Goal: Task Accomplishment & Management: Contribute content

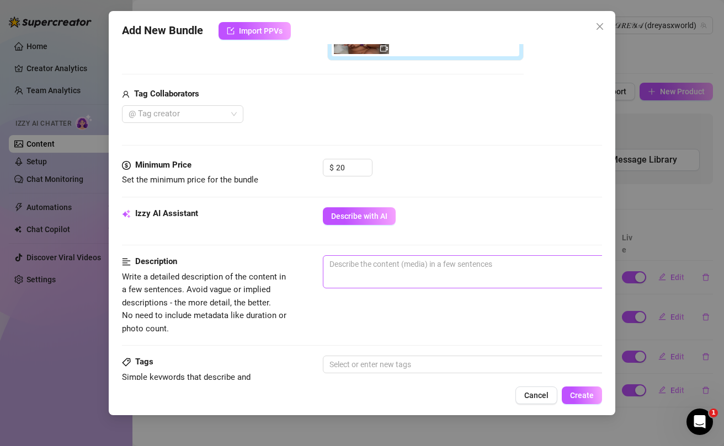
scroll to position [376, 0]
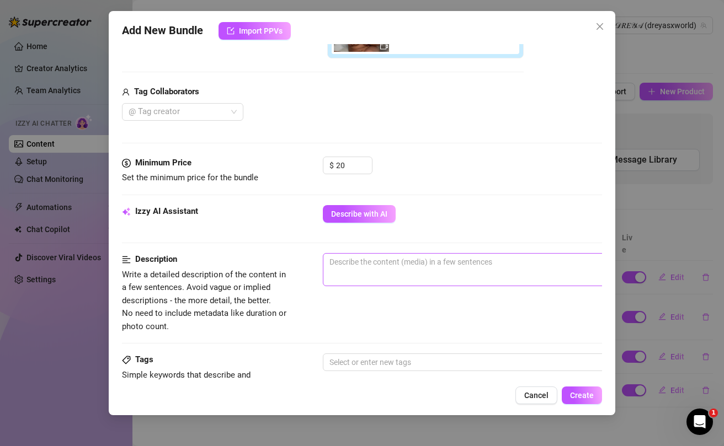
click at [360, 275] on span "0 / 1000" at bounding box center [516, 269] width 386 height 33
click at [360, 267] on textarea at bounding box center [515, 262] width 385 height 17
type textarea "th"
type textarea "thi"
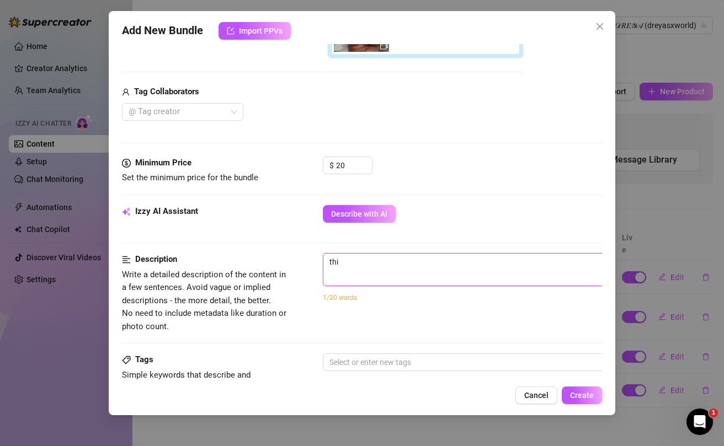
type textarea "this"
type textarea "this is"
type textarea "this is a"
type textarea "this is ab"
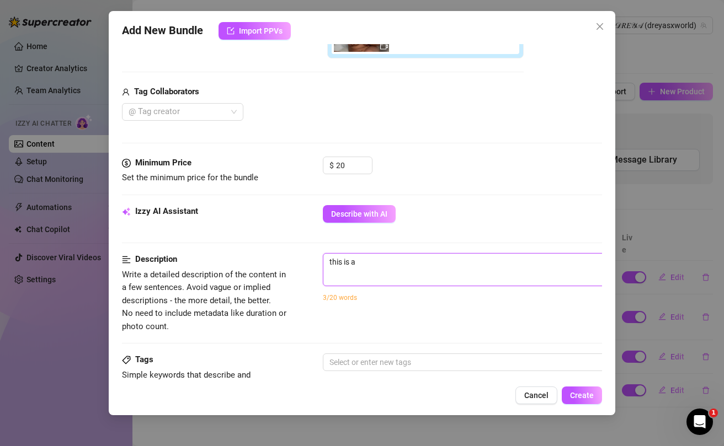
type textarea "this is ab"
type textarea "this is a"
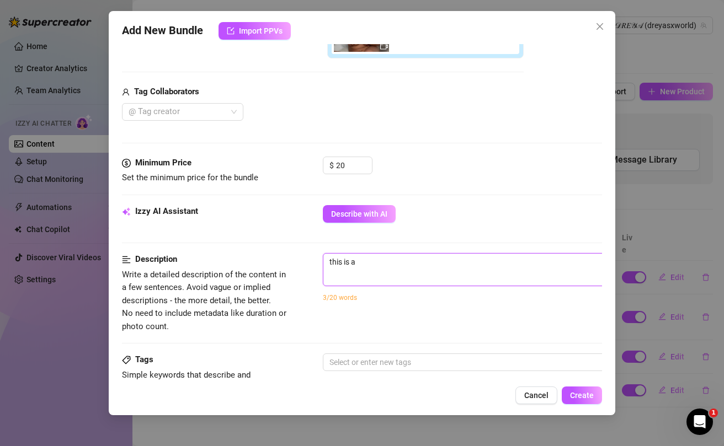
type textarea "this is a b"
type textarea "this is a bu"
type textarea "this is a bun"
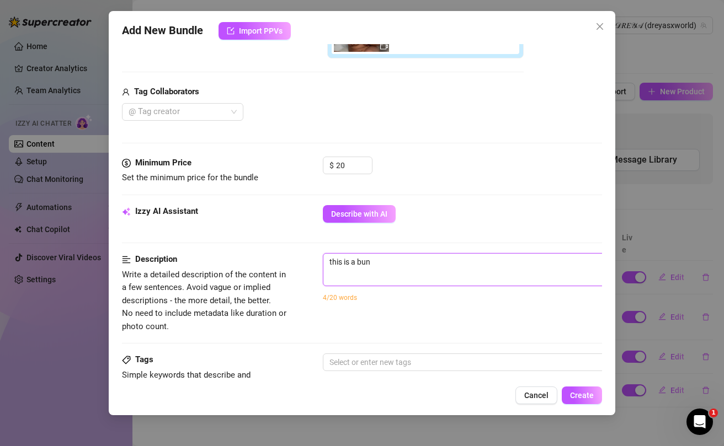
type textarea "this is a bund"
type textarea "this is a bundl"
type textarea "this is a bundle"
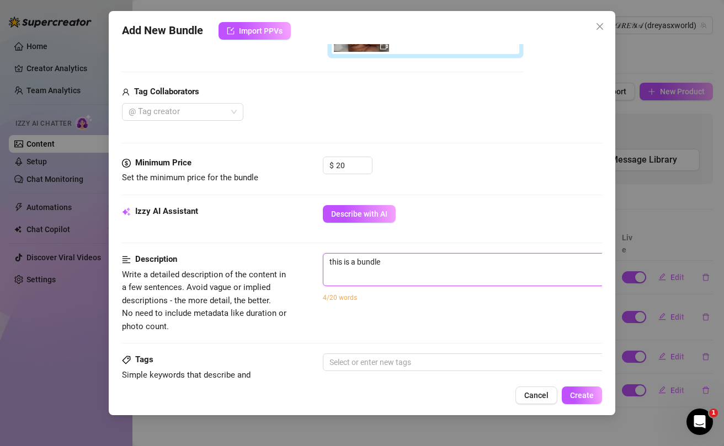
type textarea "this is a bundle"
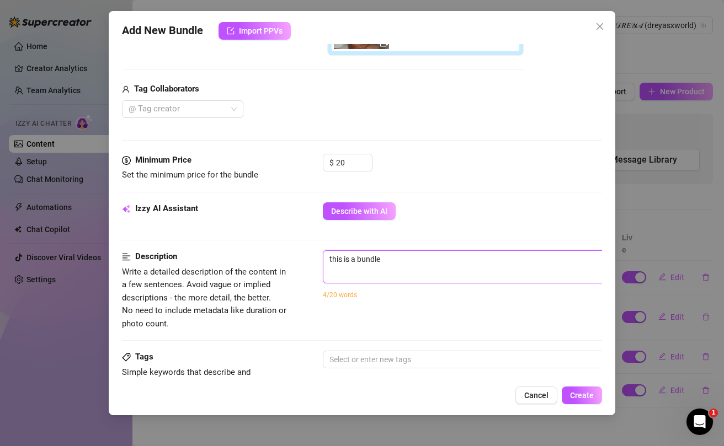
scroll to position [382, 0]
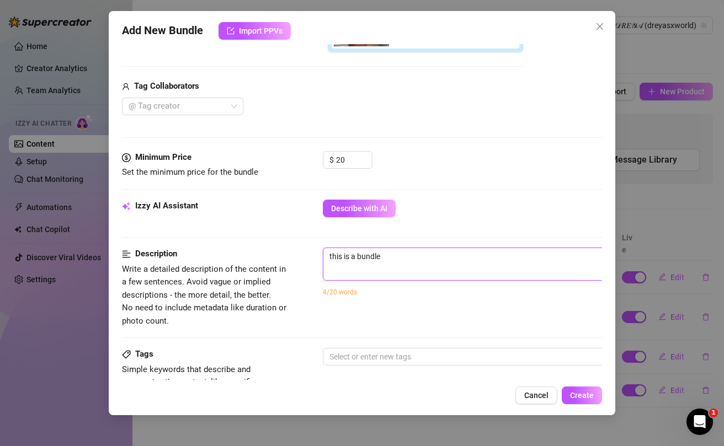
type textarea "this is a bundle o"
type textarea "this is a bundle of"
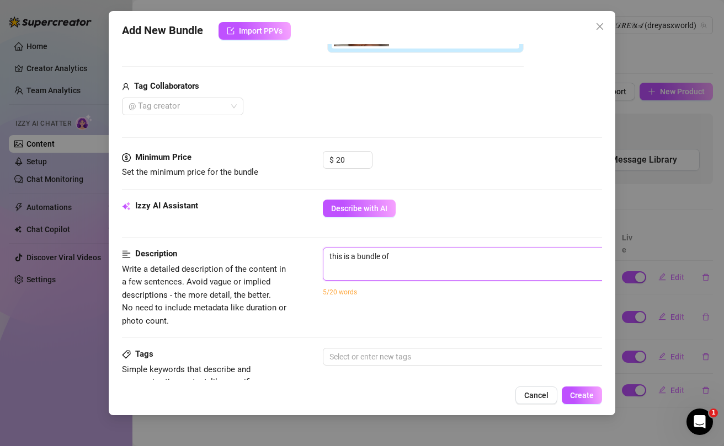
type textarea "this is a bundle of"
type textarea "this is a bundle of 1"
type textarea "this is a bundle of 16"
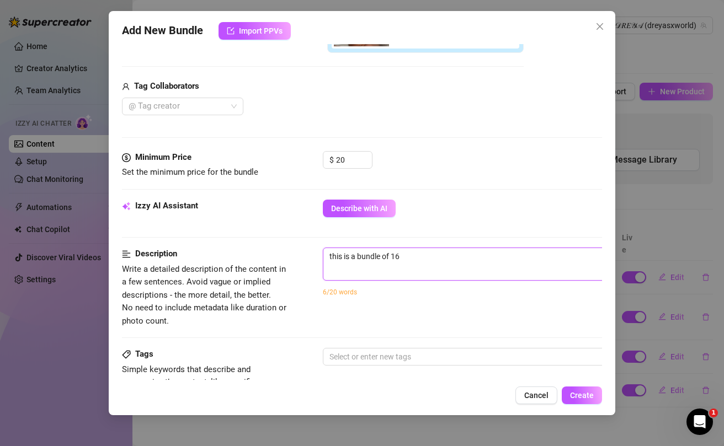
type textarea "this is a bundle of 16"
type textarea "this is a bundle of 16 v"
type textarea "this is a bundle of 16 vi"
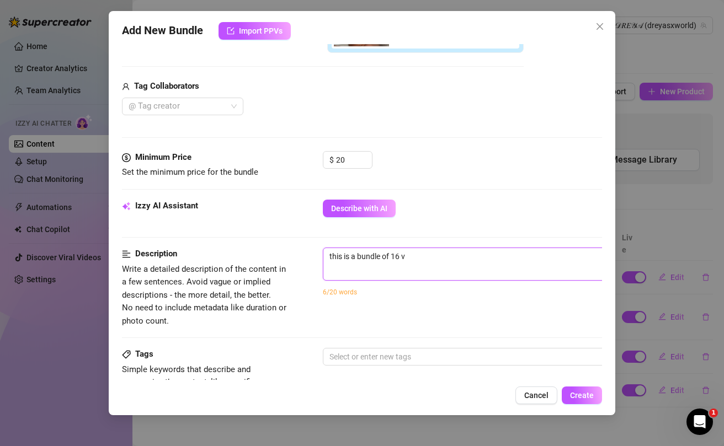
type textarea "this is a bundle of 16 vi"
type textarea "this is a bundle of 16 vid"
type textarea "this is a bundle of 16 vids"
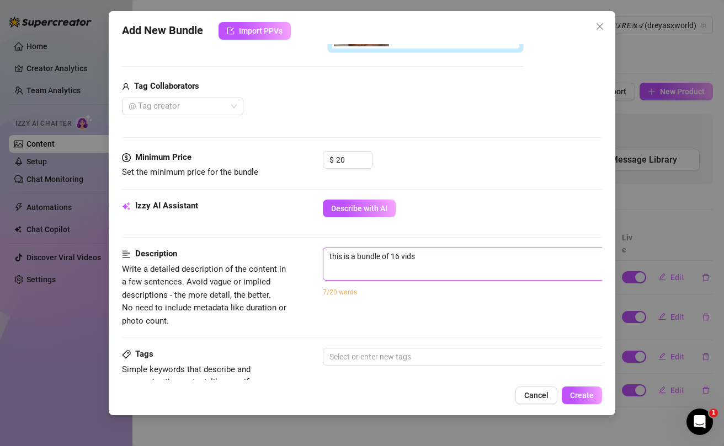
type textarea "this is a bundle of 16 vids"
type textarea "this is a bundle of 16 vids,"
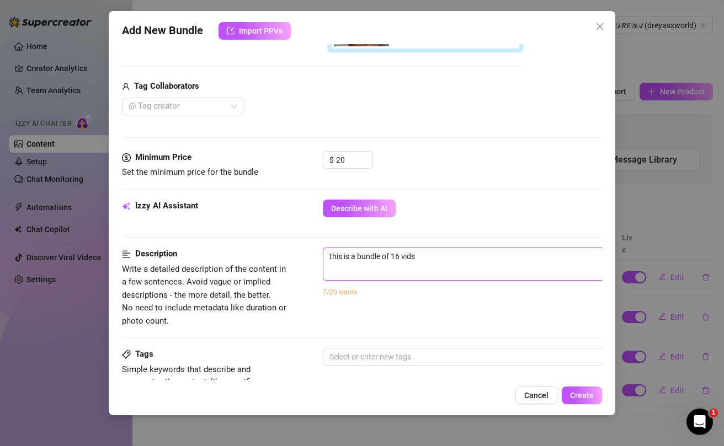
type textarea "this is a bundle of 16 vids,"
type textarea "this is a bundle of 16 vids, 2"
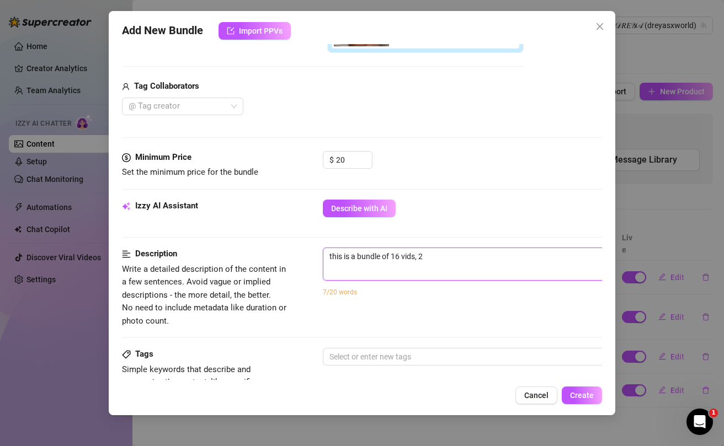
type textarea "this is a bundle of 16 vids, 20"
type textarea "this is a bundle of 16 vids, 20 m"
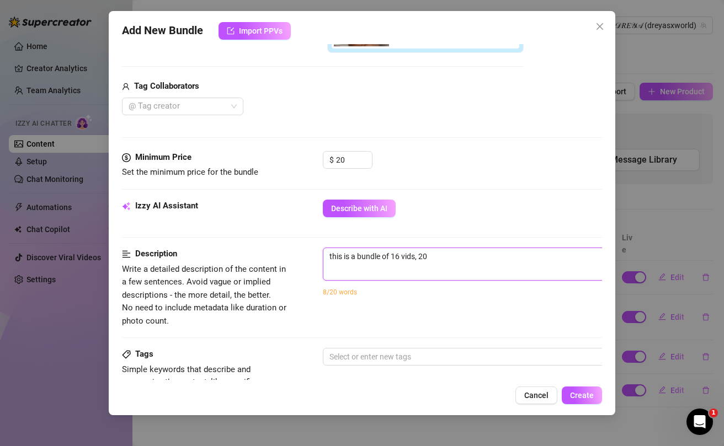
type textarea "this is a bundle of 16 vids, 20 m"
type textarea "this is a bundle of 16 vids, 20 mi"
type textarea "this is a bundle of 16 vids, 20 min"
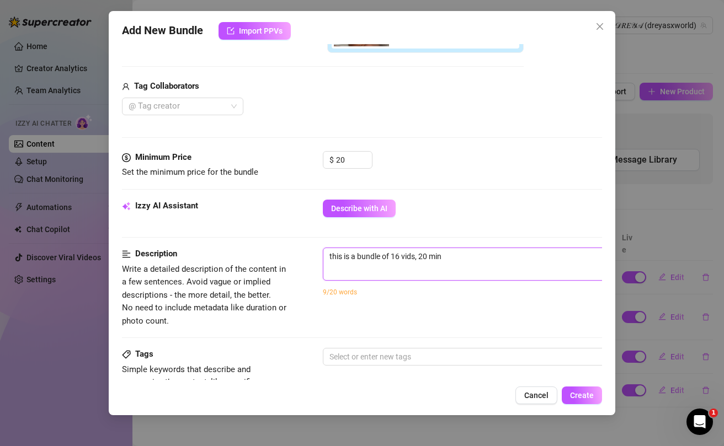
type textarea "this is a bundle of 16 vids, 20 mins"
type textarea "this is a bundle of 16 vids, 20 mins f"
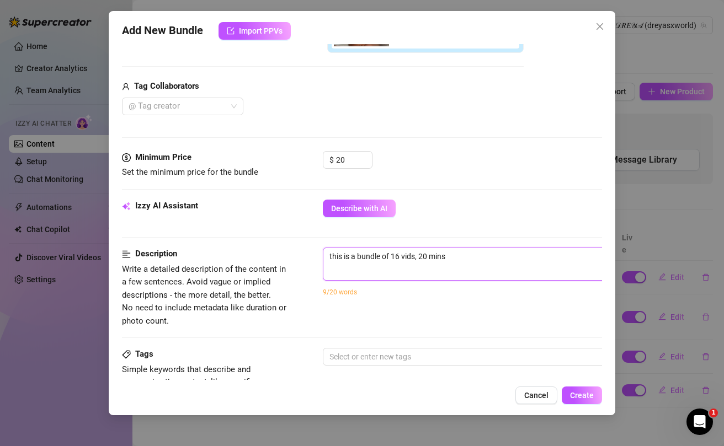
type textarea "this is a bundle of 16 vids, 20 mins f"
type textarea "this is a bundle of 16 vids, 20 mins fo"
type textarea "this is a bundle of 16 vids, 20 mins for"
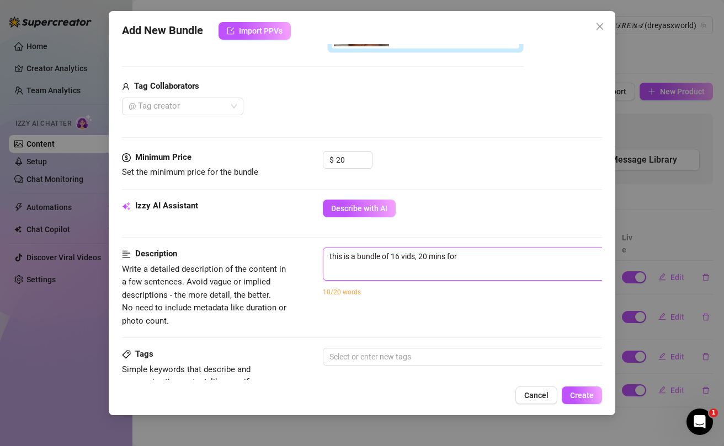
type textarea "this is a bundle of 16 vids, 20 mins for"
type textarea "this is a bundle of 16 vids, 20 mins for $"
type textarea "this is a bundle of 16 vids, 20 mins for $2"
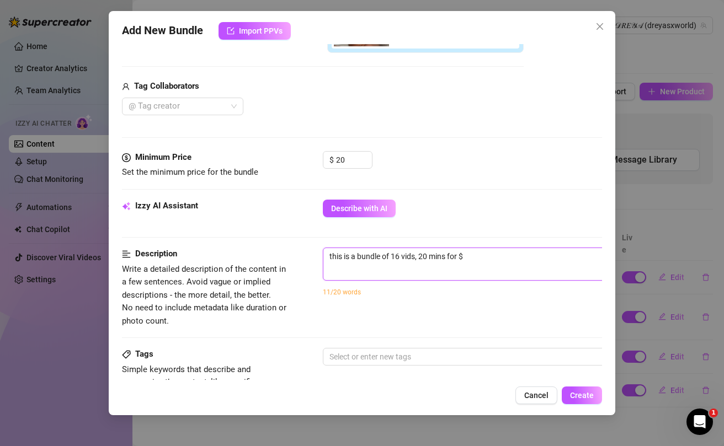
type textarea "this is a bundle of 16 vids, 20 mins for $2"
type textarea "this is a bundle of 16 vids, 20 mins for $20"
type textarea "this is a bundle of 16 vids, 20 mins for $20 o"
type textarea "this is a bundle of 16 vids, 20 mins for $20 of"
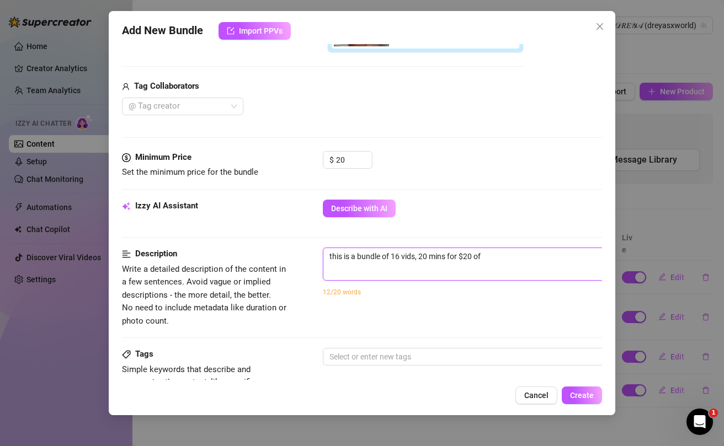
type textarea "this is a bundle of 16 vids, 20 mins for $20 of"
type textarea "this is a bundle of 16 vids, 20 mins for $20 of o"
type textarea "this is a bundle of 16 vids, 20 mins for $20 of ol"
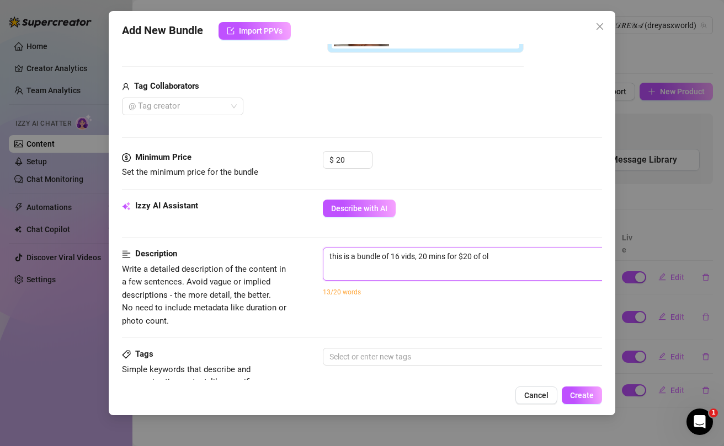
type textarea "this is a bundle of 16 vids, 20 mins for $20 of old"
type textarea "this is a bundle of 16 vids, 20 mins for $20 of old v"
type textarea "this is a bundle of 16 vids, 20 mins for $20 of old vi"
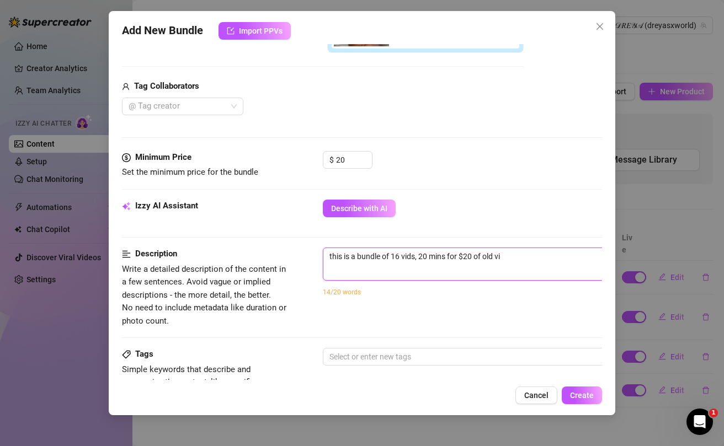
type textarea "this is a bundle of 16 vids, 20 mins for $20 of old vid"
type textarea "this is a bundle of 16 vids, 20 mins for $20 of old vide"
type textarea "this is a bundle of 16 vids, 20 mins for $20 of old video"
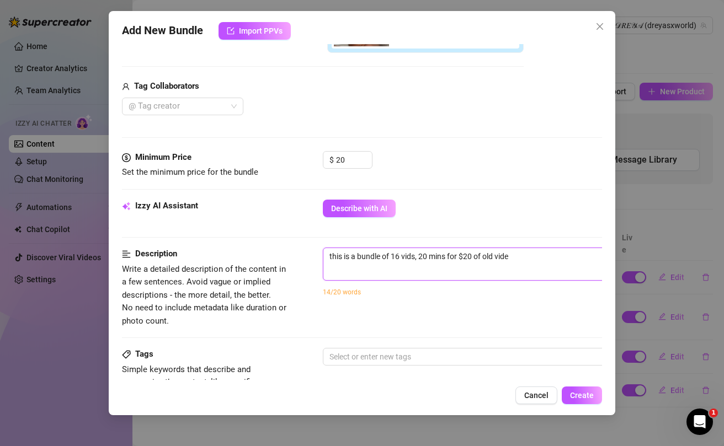
type textarea "this is a bundle of 16 vids, 20 mins for $20 of old video"
type textarea "this is a bundle of 16 vids, 20 mins for $20 of old videos"
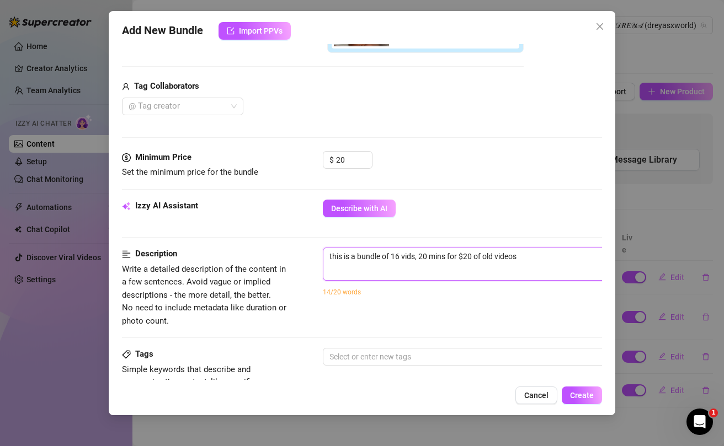
type textarea "this is a bundle of 16 vids, 20 mins for $20 of old videos f"
type textarea "this is a bundle of 16 vids, 20 mins for $20 of old videos fr"
type textarea "this is a bundle of 16 vids, 20 mins for $20 of old videos fro"
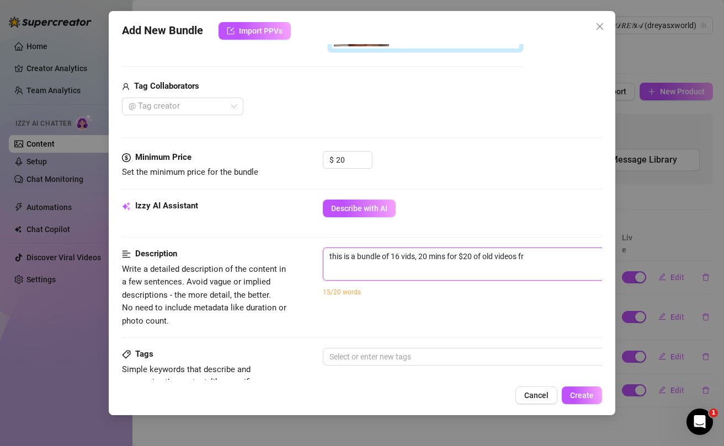
type textarea "this is a bundle of 16 vids, 20 mins for $20 of old videos fro"
type textarea "this is a bundle of 16 vids, 20 mins for $20 of old videos from"
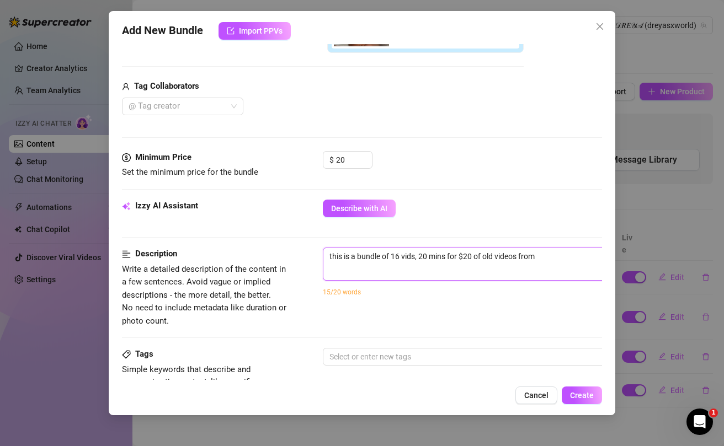
type textarea "this is a bundle of 16 vids, 20 mins for $20 of old videos from t"
type textarea "this is a bundle of 16 vids, 20 mins for $20 of old videos from th"
type textarea "this is a bundle of 16 vids, 20 mins for $20 of old videos from the"
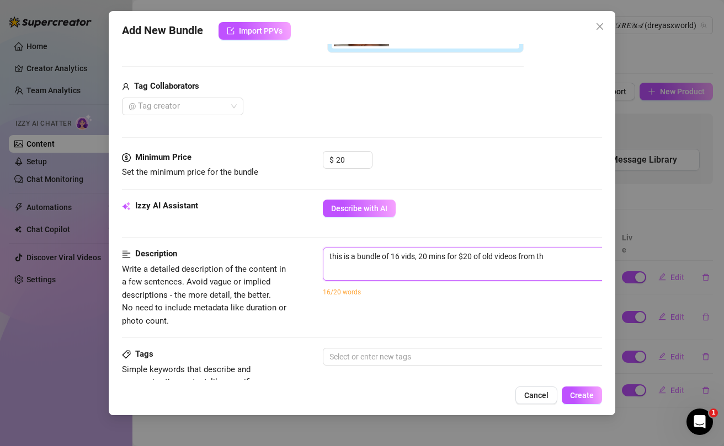
type textarea "this is a bundle of 16 vids, 20 mins for $20 of old videos from the"
type textarea "this is a bundle of 16 vids, 20 mins for $20 of old videos from the p"
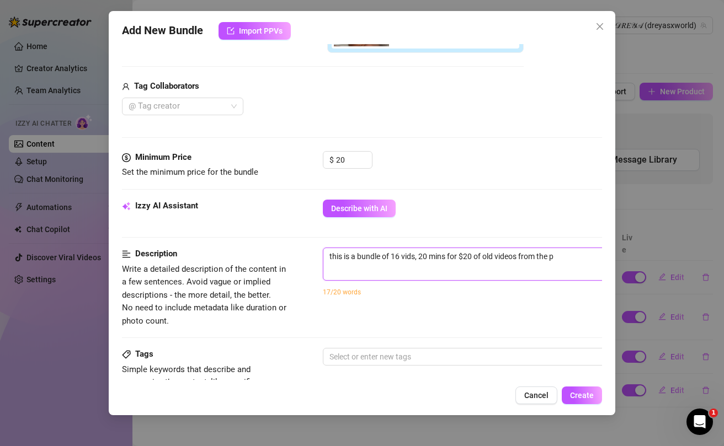
type textarea "this is a bundle of 16 vids, 20 mins for $20 of old videos from the pa"
type textarea "this is a bundle of 16 vids, 20 mins for $20 of old videos from the pas"
type textarea "this is a bundle of 16 vids, 20 mins for $20 of old videos from the past"
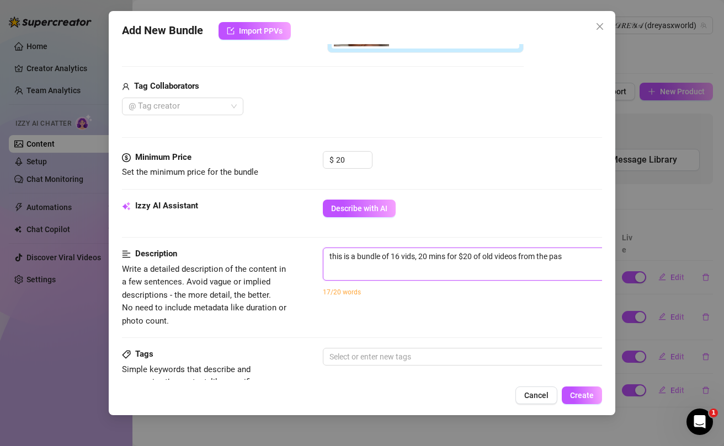
type textarea "this is a bundle of 16 vids, 20 mins for $20 of old videos from the past"
type textarea "this is a bundle of 16 vids, 20 mins for $20 of old videos from the past t"
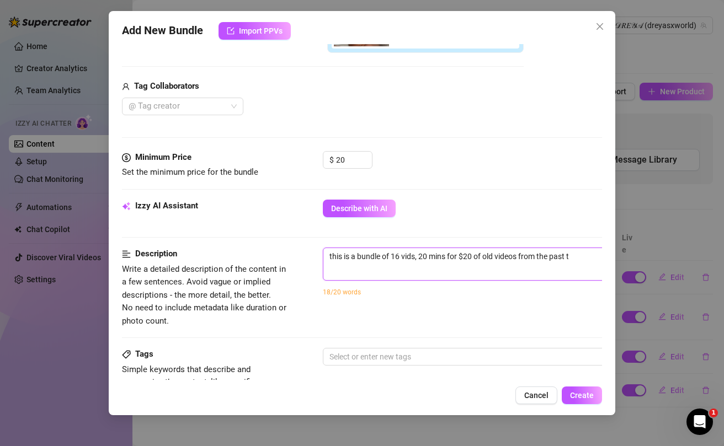
type textarea "this is a bundle of 16 vids, 20 mins for $20 of old videos from the past th"
type textarea "this is a bundle of 16 vids, 20 mins for $20 of old videos from the past tha"
type textarea "this is a bundle of 16 vids, 20 mins for $20 of old videos from the past that"
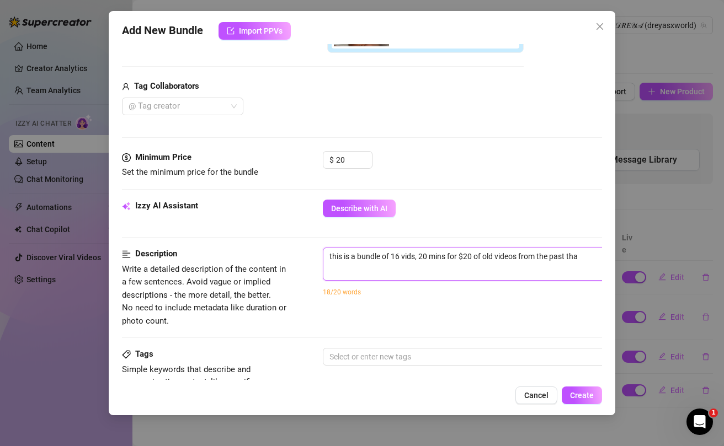
type textarea "this is a bundle of 16 vids, 20 mins for $20 of old videos from the past that"
type textarea "this is a bundle of 16 vids, 20 mins for $20 of old videos from the past that i"
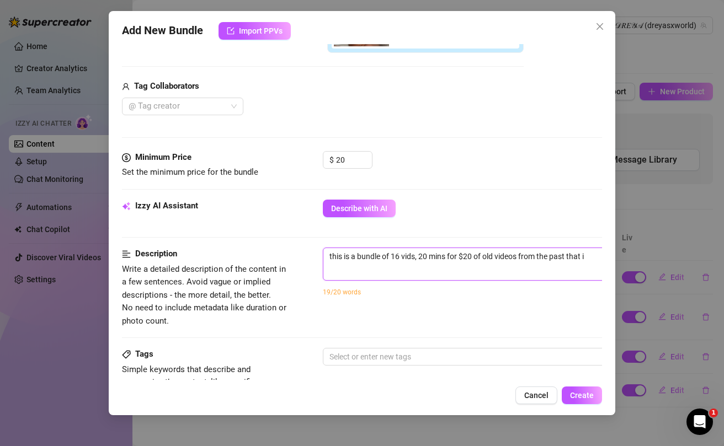
type textarea "this is a bundle of 16 vids, 20 mins for $20 of old videos from the past that in"
type textarea "this is a bundle of 16 vids, 20 mins for $20 of old videos from the past that i…"
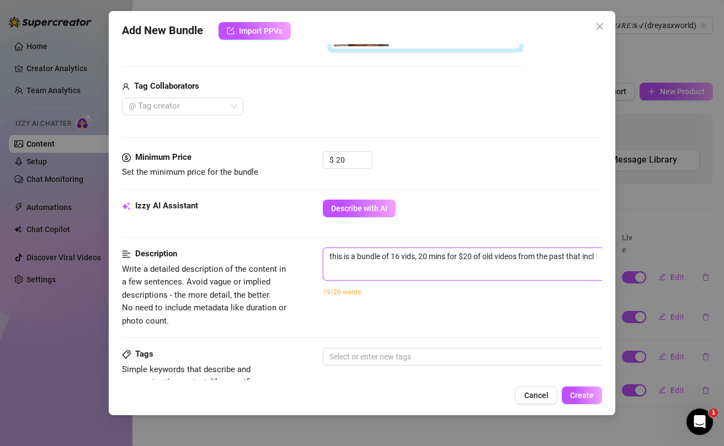
type textarea "this is a bundle of 16 vids, 20 mins for $20 of old videos from the past that i…"
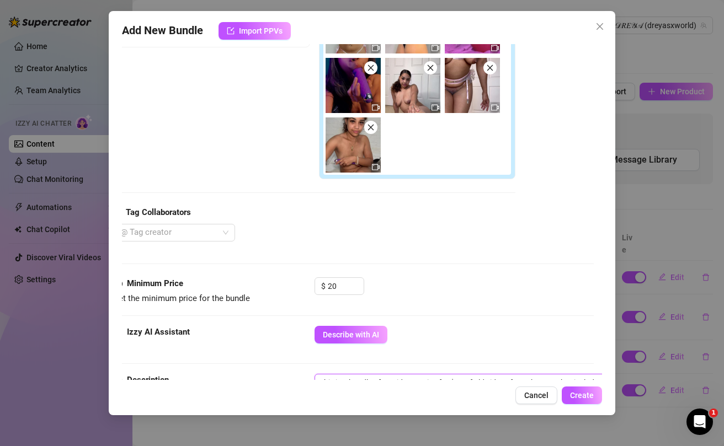
scroll to position [254, 8]
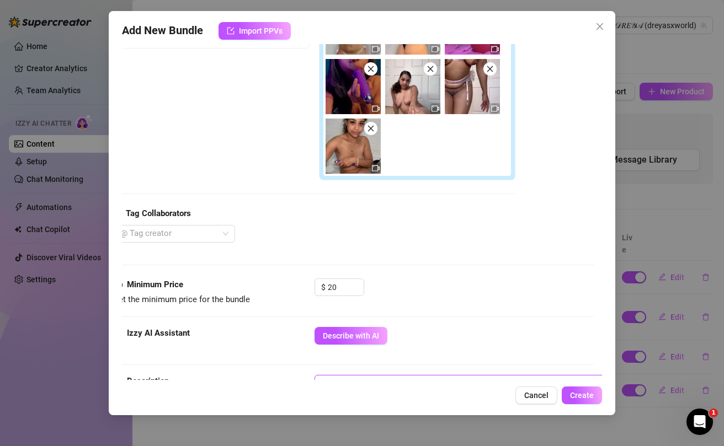
type textarea "this is a bundle of 16 vids, 20 mins for $20 of old videos from the past that i…"
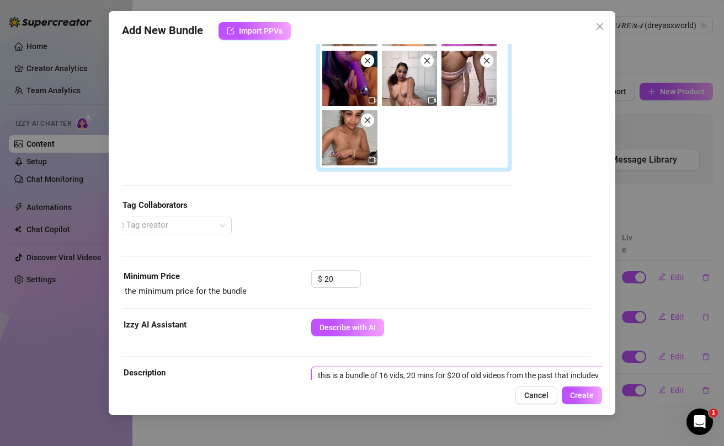
type textarea "this is a bundle of 16 vids, 20 mins for $20 of old videos from the past that i…"
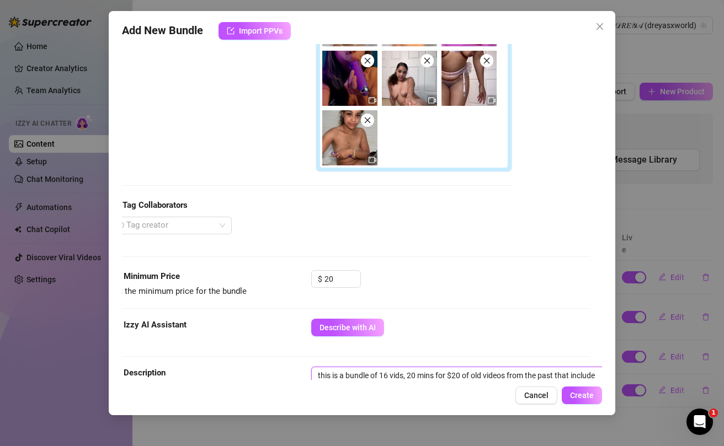
type textarea "this is a bundle of 16 vids, 20 mins for $20 of old videos from the past that i…"
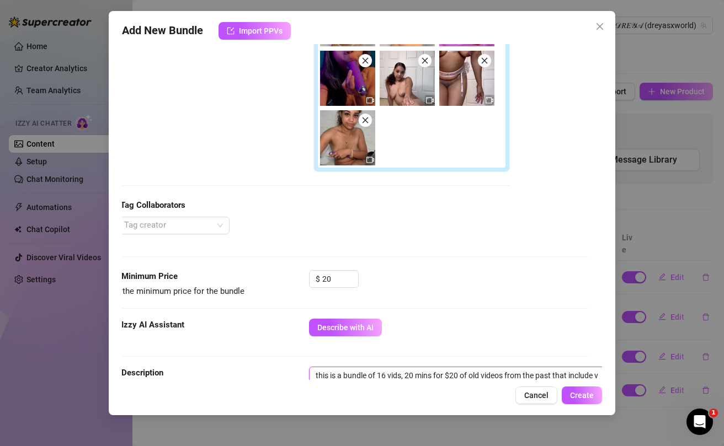
type textarea "this is a bundle of 16 vids, 20 mins for $20 of old videos from the past that i…"
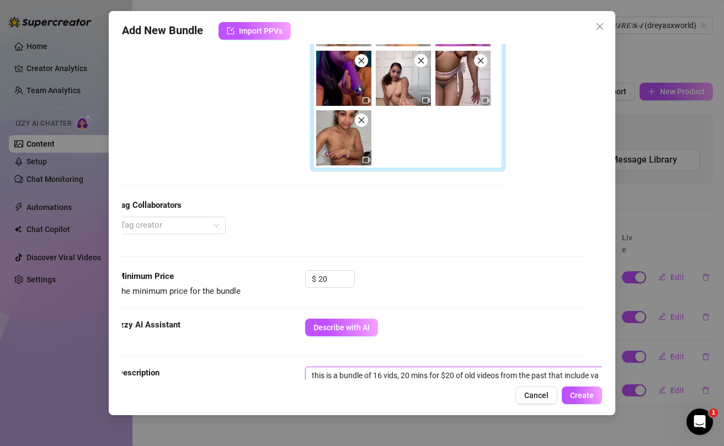
type textarea "this is a bundle of 16 vids, 20 mins for $20 of old videos from the past that i…"
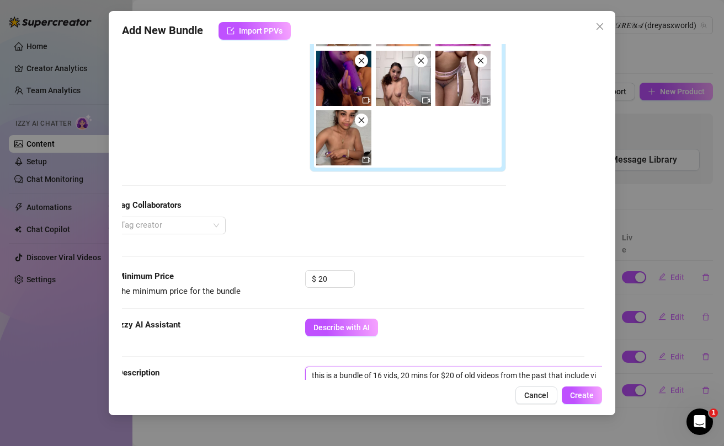
type textarea "this is a bundle of 16 vids, 20 mins for $20 of old videos from the past that i…"
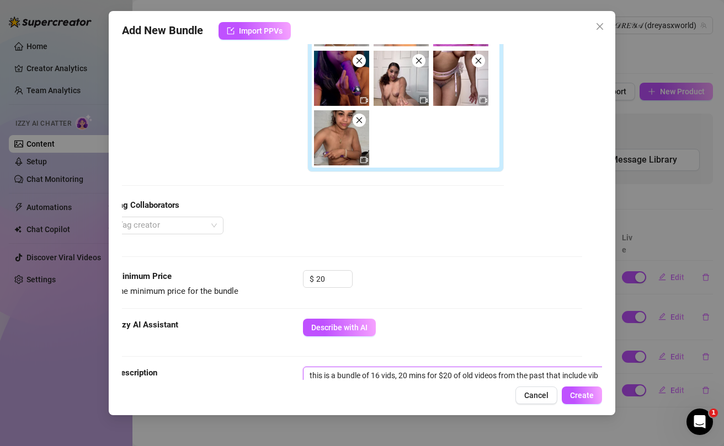
type textarea "this is a bundle of 16 vids, 20 mins for $20 of old videos from the past that i…"
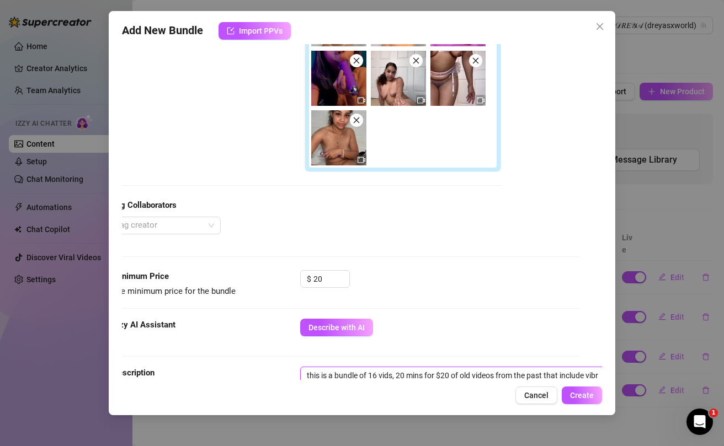
type textarea "this is a bundle of 16 vids, 20 mins for $20 of old videos from the past that i…"
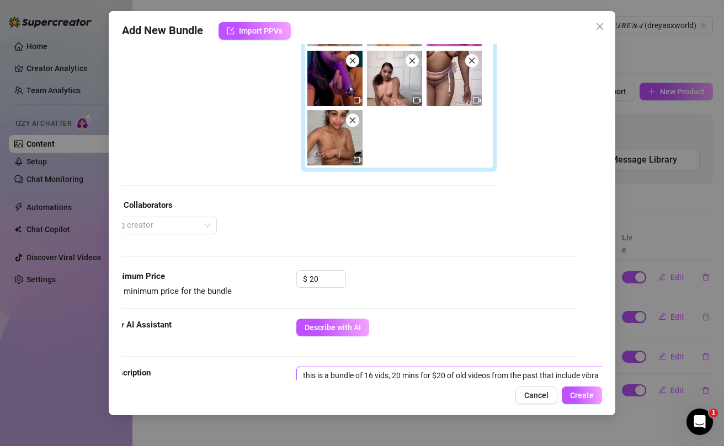
type textarea "this is a bundle of 16 vids, 20 mins for $20 of old videos from the past that i…"
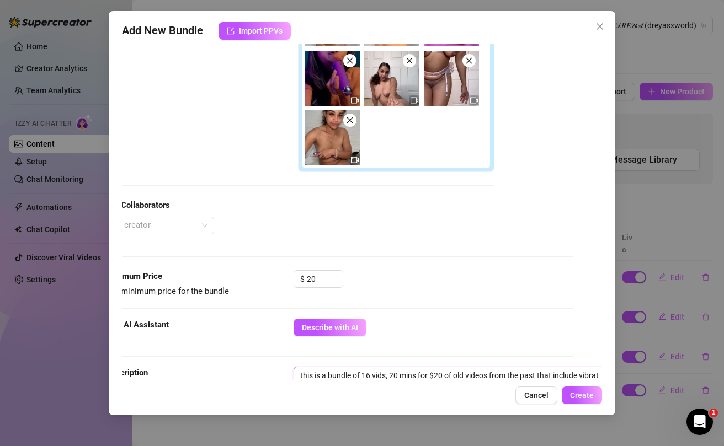
type textarea "this is a bundle of 16 vids, 20 mins for $20 of old videos from the past that i…"
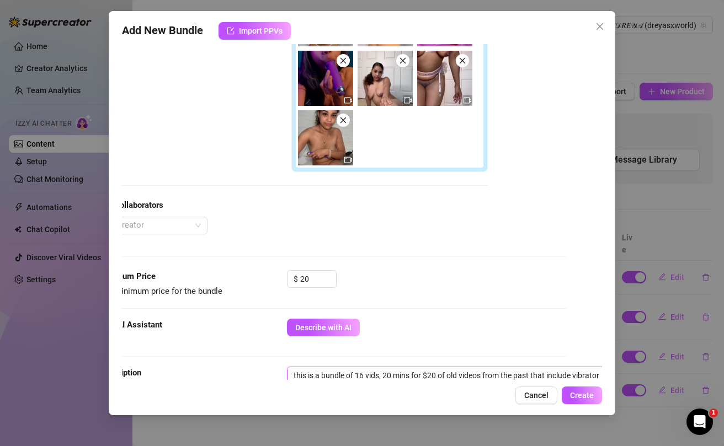
type textarea "this is a bundle of 16 vids, 20 mins for $20 of old videos from the past that i…"
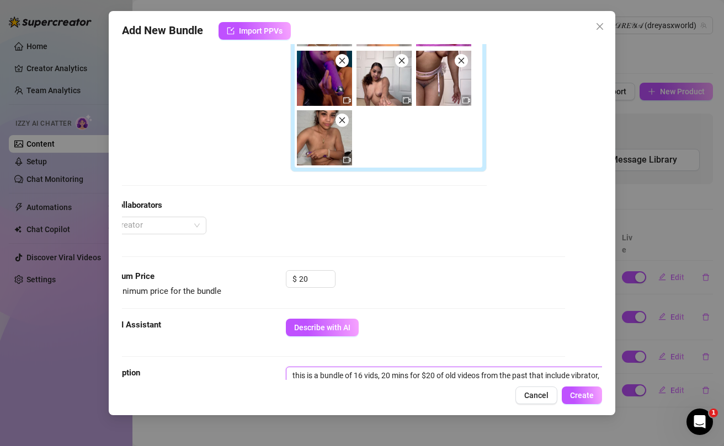
type textarea "this is a bundle of 16 vids, 20 mins for $20 of old videos from the past that i…"
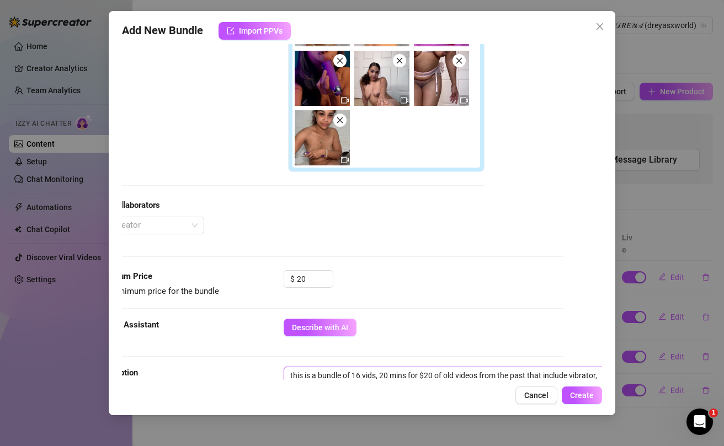
type textarea "this is a bundle of 16 vids, 20 mins for $20 of old videos from the past that i…"
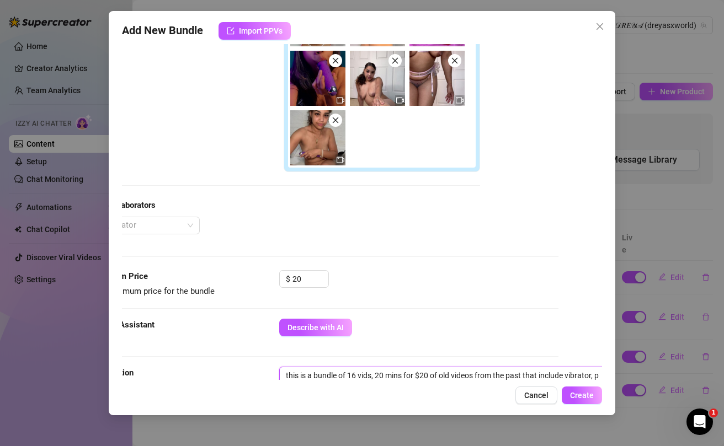
type textarea "this is a bundle of 16 vids, 20 mins for $20 of old videos from the past that i…"
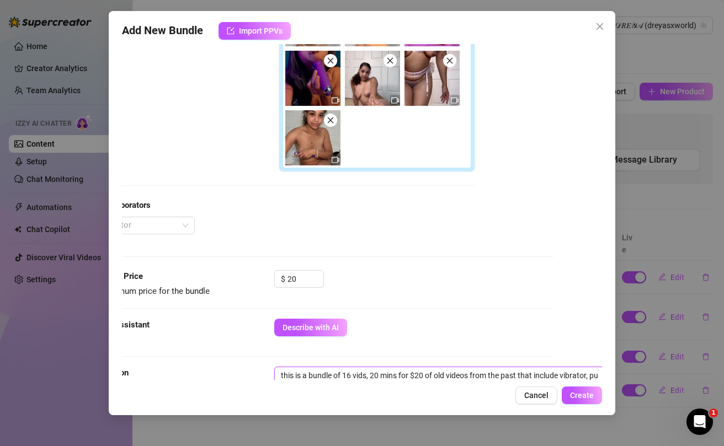
type textarea "this is a bundle of 16 vids, 20 mins for $20 of old videos from the past that i…"
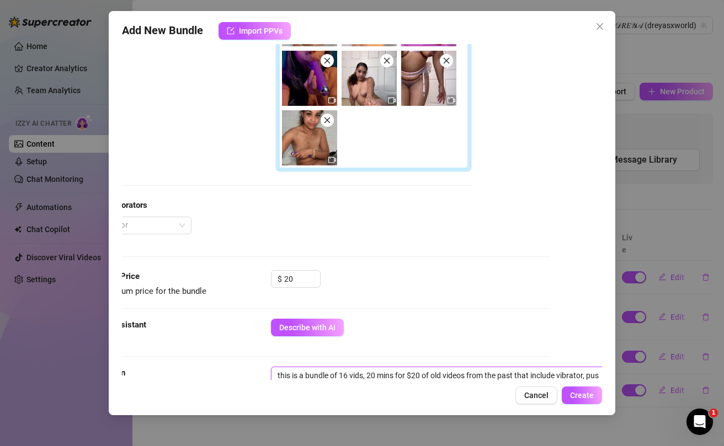
type textarea "this is a bundle of 16 vids, 20 mins for $20 of old videos from the past that i…"
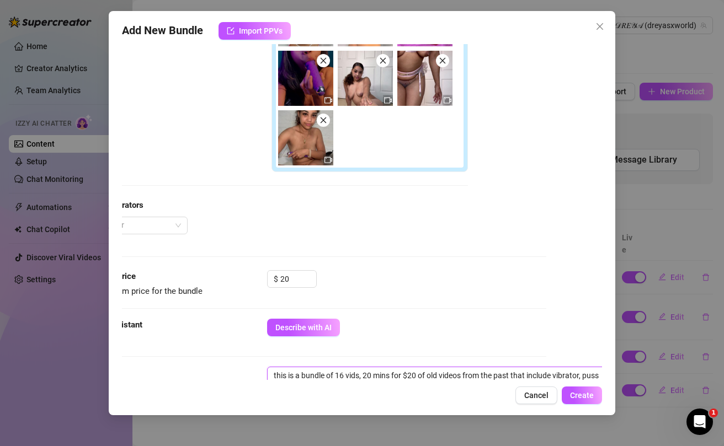
type textarea "this is a bundle of 16 vids, 20 mins for $20 of old videos from the past that i…"
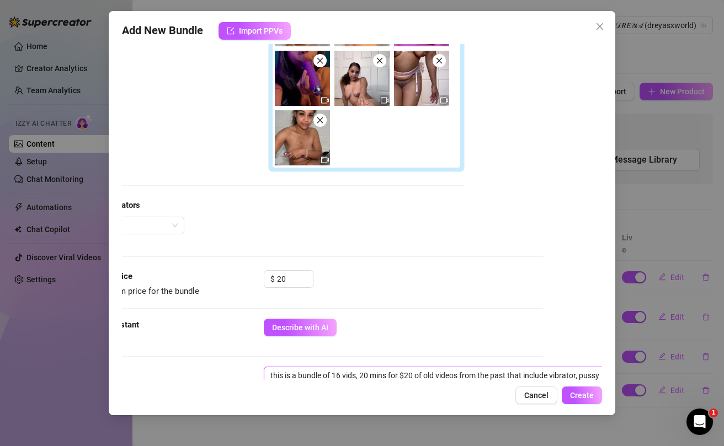
type textarea "this is a bundle of 16 vids, 20 mins for $20 of old videos from the past that i…"
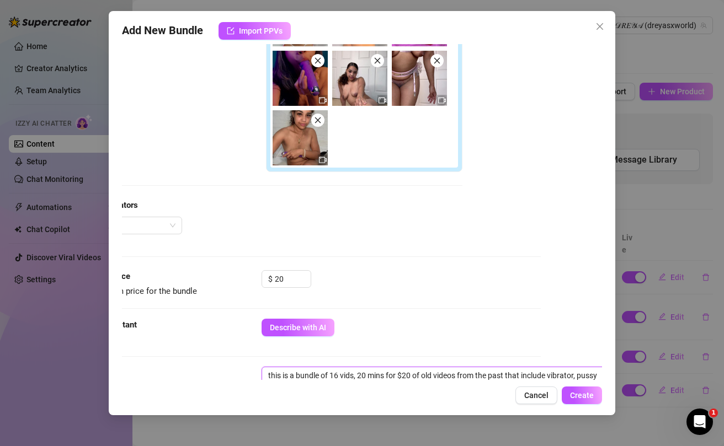
type textarea "this is a bundle of 16 vids, 20 mins for $20 of old videos from the past that i…"
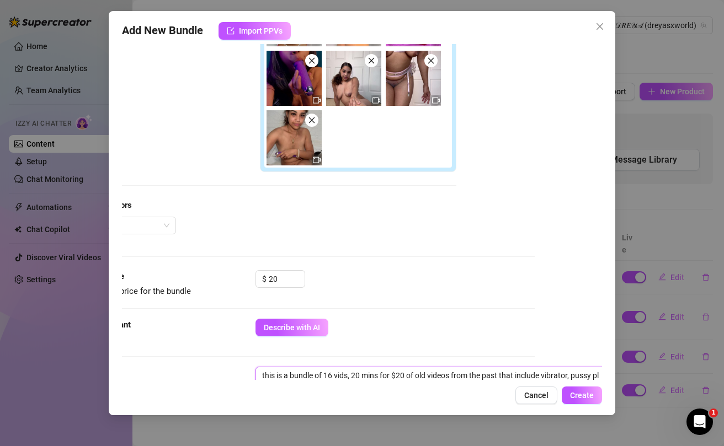
type textarea "this is a bundle of 16 vids, 20 mins for $20 of old videos from the past that i…"
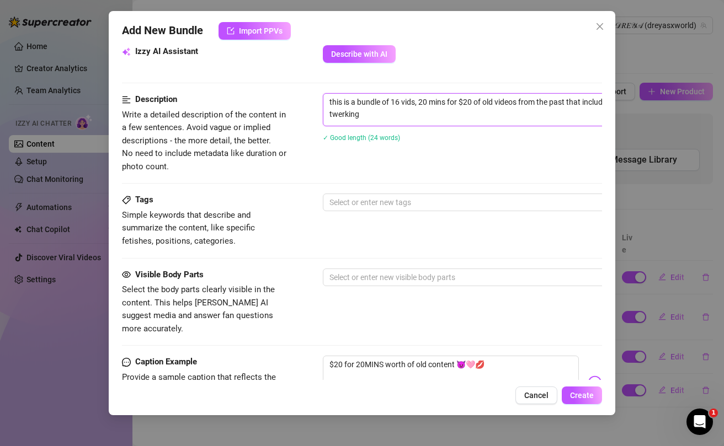
scroll to position [425, 0]
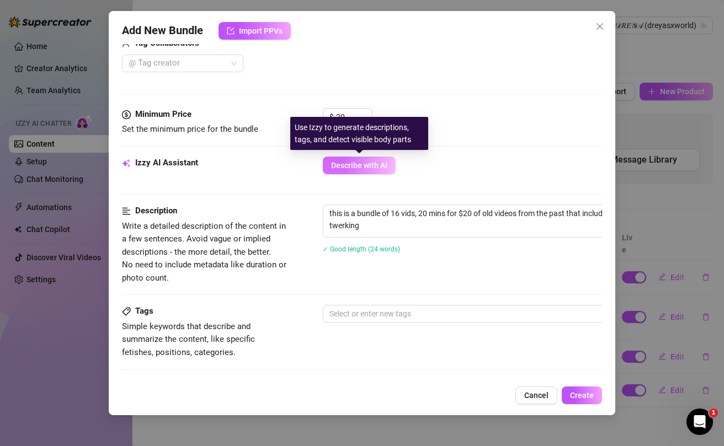
click at [365, 163] on span "Describe with AI" at bounding box center [359, 165] width 56 height 9
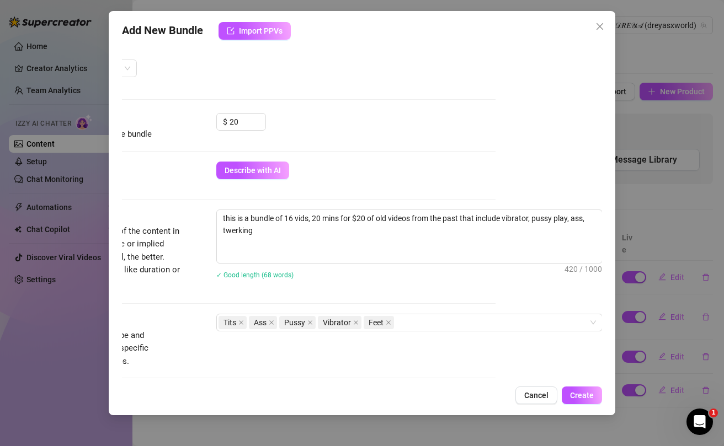
scroll to position [454, 107]
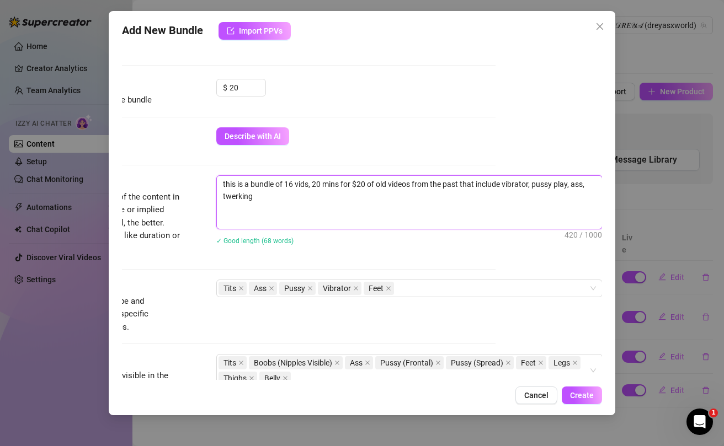
drag, startPoint x: 256, startPoint y: 186, endPoint x: 219, endPoint y: 184, distance: 37.6
click at [219, 184] on textarea "[PERSON_NAME] teases in multiple outfits including a hot pink thong, tie-dye bi…" at bounding box center [409, 202] width 385 height 53
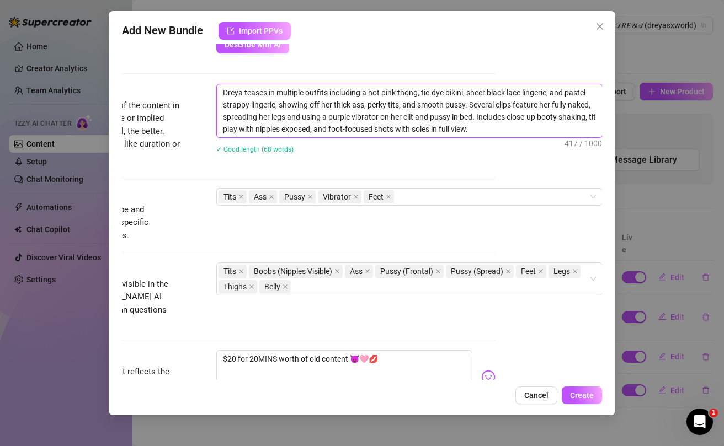
scroll to position [727, 107]
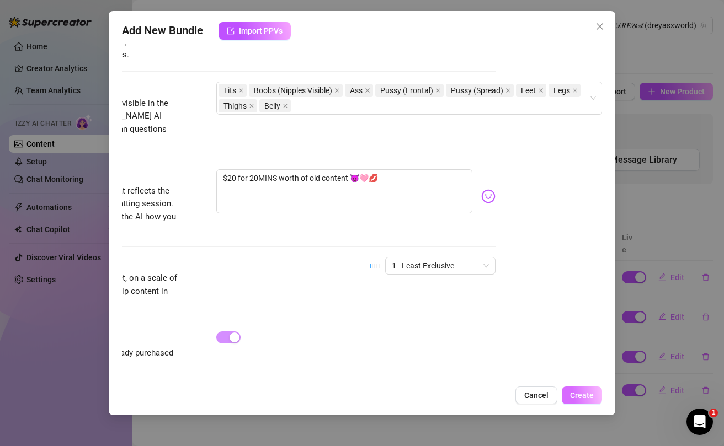
click at [591, 399] on span "Create" at bounding box center [582, 395] width 24 height 9
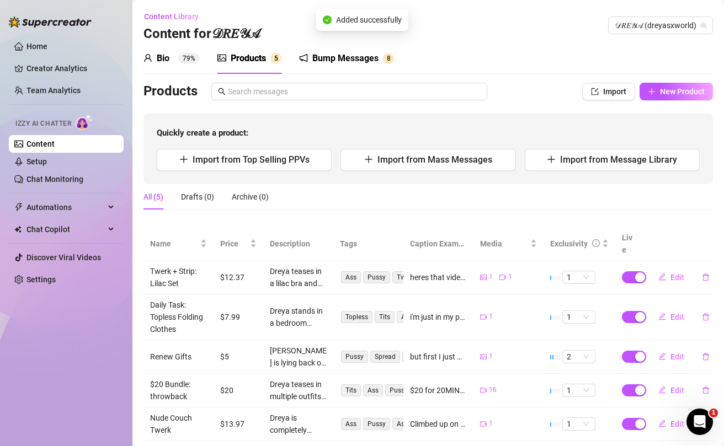
scroll to position [15, 0]
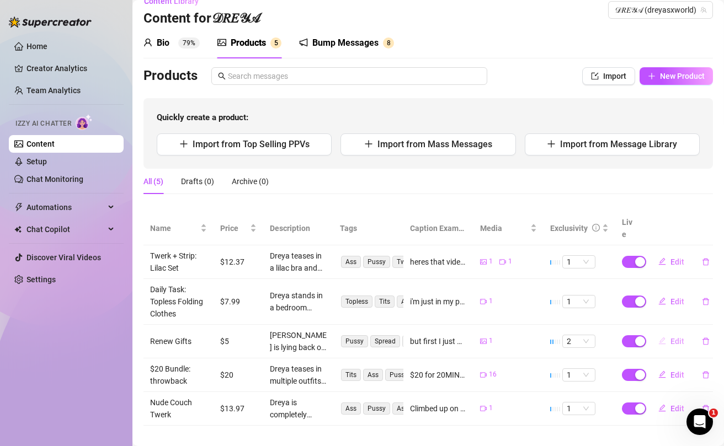
click at [677, 337] on span "Edit" at bounding box center [678, 341] width 14 height 9
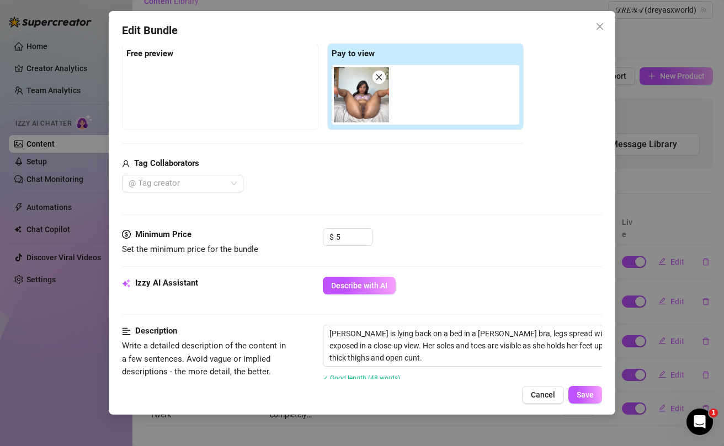
scroll to position [0, 0]
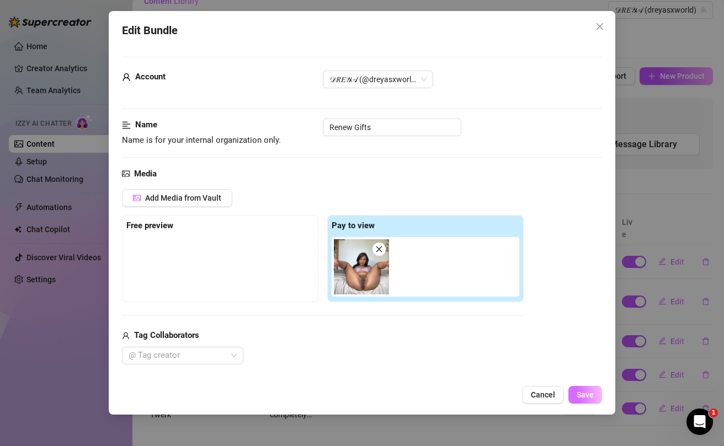
click at [582, 396] on span "Save" at bounding box center [585, 395] width 17 height 9
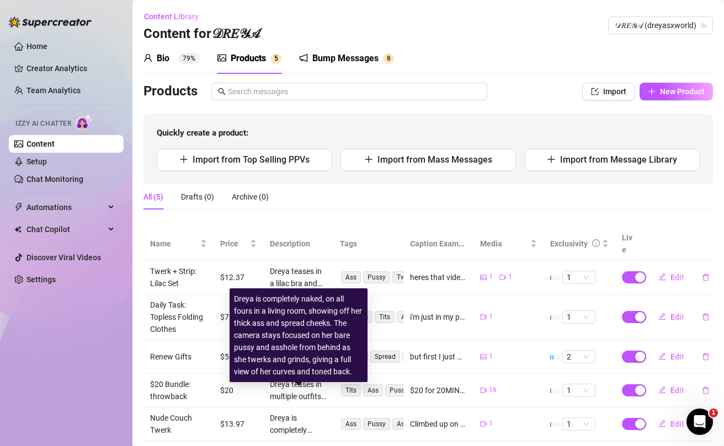
scroll to position [15, 0]
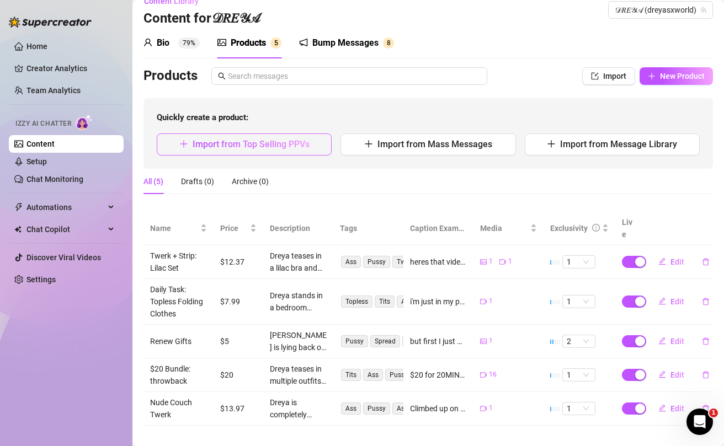
click at [302, 147] on span "Import from Top Selling PPVs" at bounding box center [251, 144] width 117 height 10
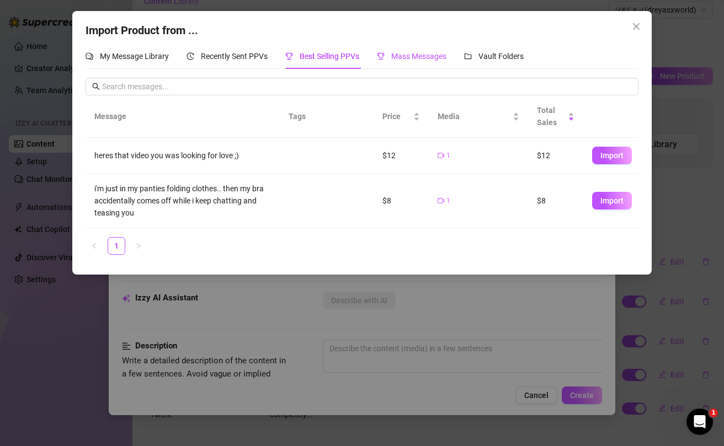
click at [408, 57] on span "Mass Messages" at bounding box center [418, 56] width 55 height 9
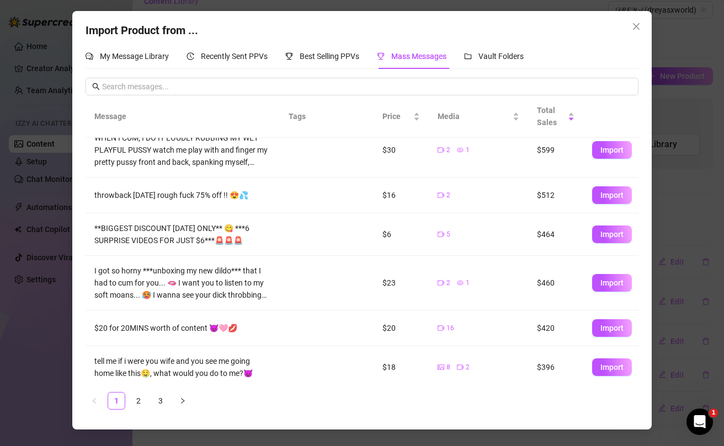
scroll to position [0, 0]
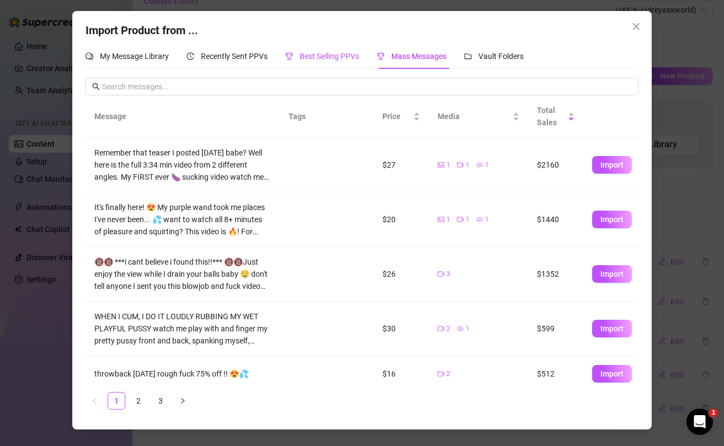
click at [326, 56] on span "Best Selling PPVs" at bounding box center [330, 56] width 60 height 9
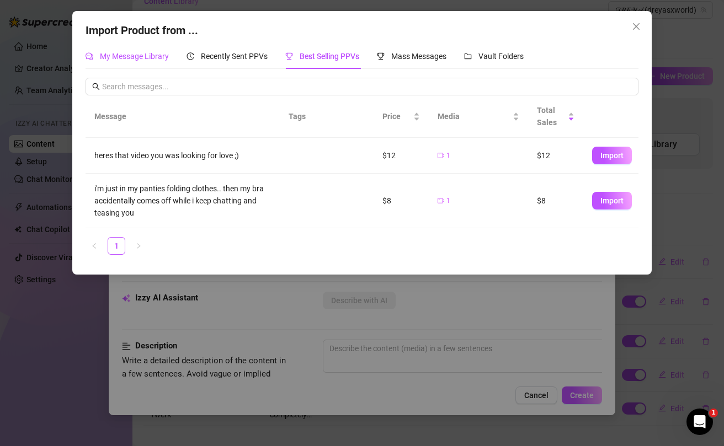
click at [136, 57] on span "My Message Library" at bounding box center [134, 56] width 69 height 9
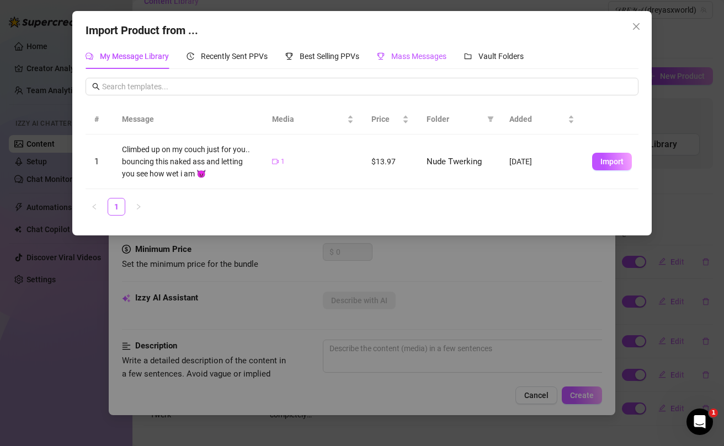
click at [438, 61] on div "Mass Messages" at bounding box center [412, 56] width 70 height 12
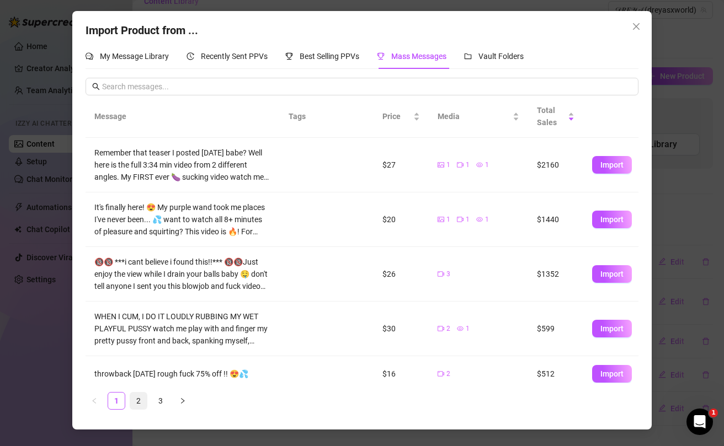
click at [137, 395] on link "2" at bounding box center [138, 401] width 17 height 17
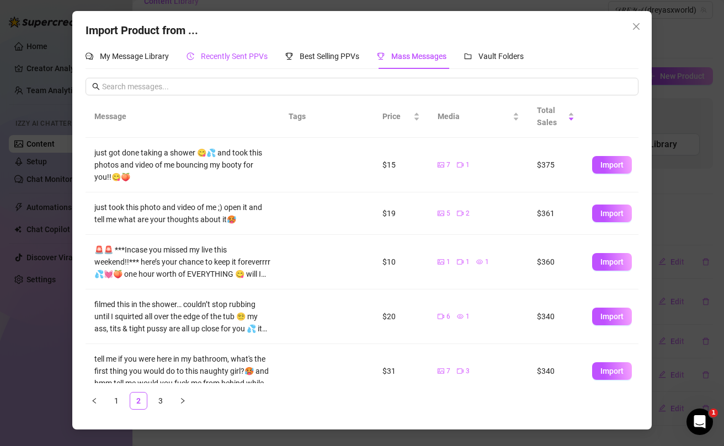
click at [254, 54] on span "Recently Sent PPVs" at bounding box center [234, 56] width 67 height 9
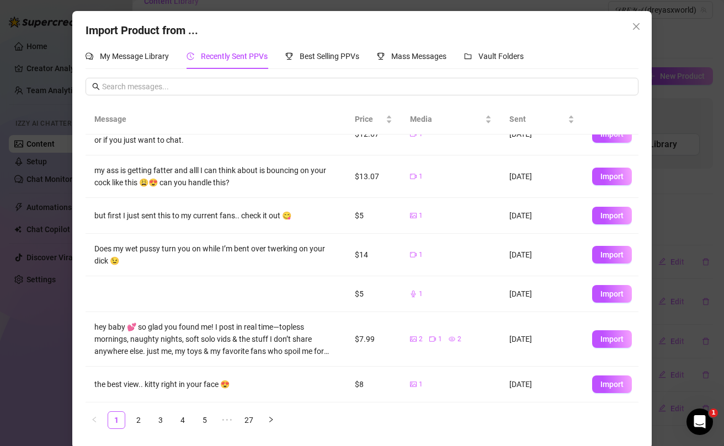
scroll to position [3, 0]
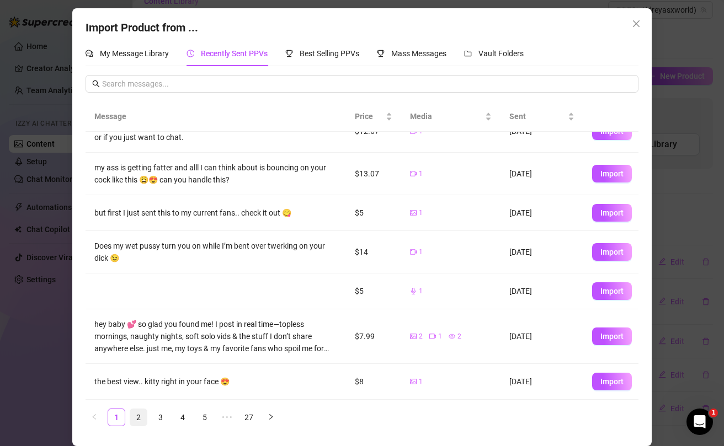
click at [143, 414] on link "2" at bounding box center [138, 417] width 17 height 17
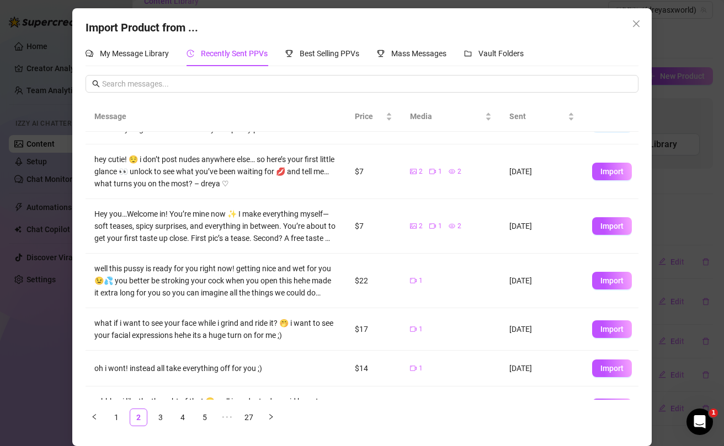
scroll to position [28, 0]
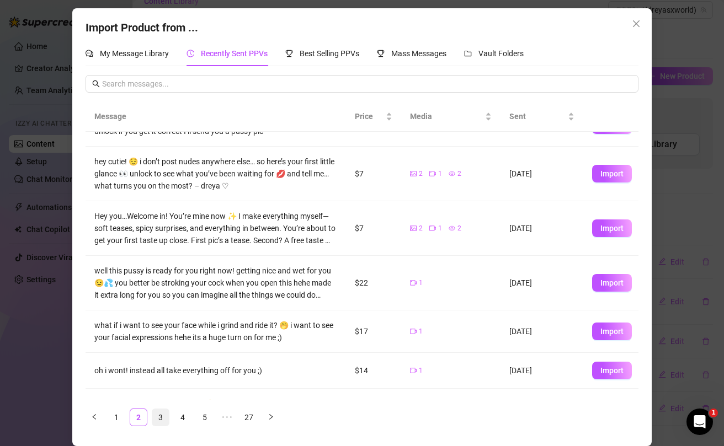
click at [161, 421] on link "3" at bounding box center [160, 417] width 17 height 17
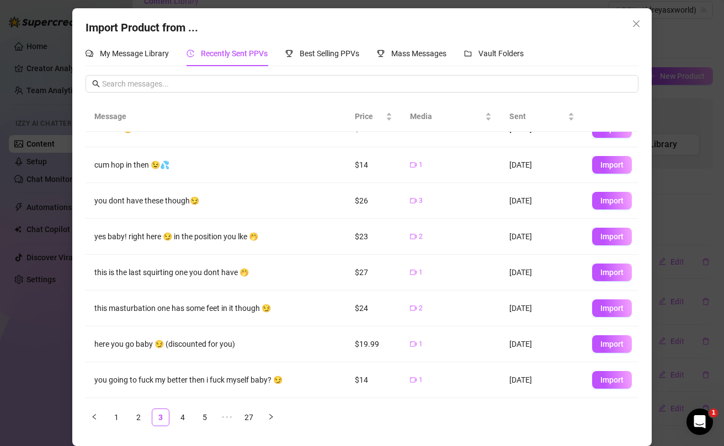
scroll to position [91, 0]
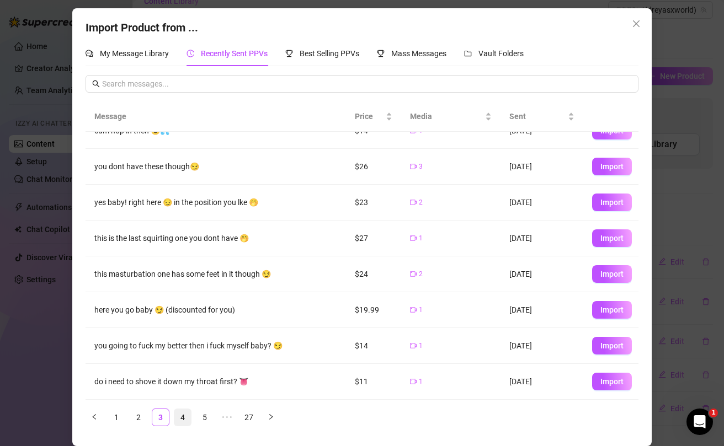
click at [182, 416] on link "4" at bounding box center [182, 417] width 17 height 17
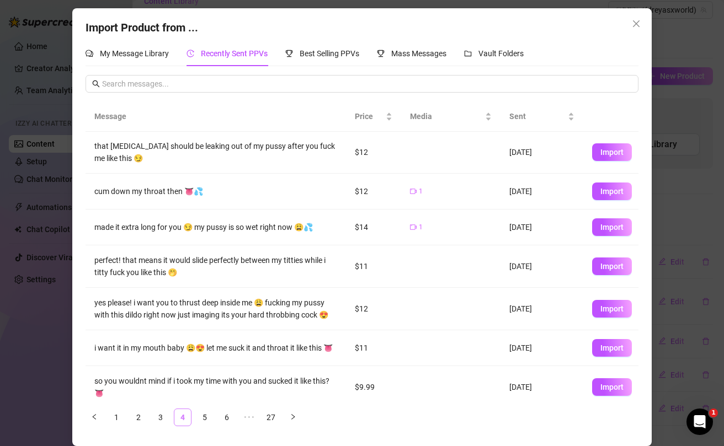
scroll to position [0, 0]
click at [151, 61] on div "My Message Library" at bounding box center [127, 53] width 83 height 25
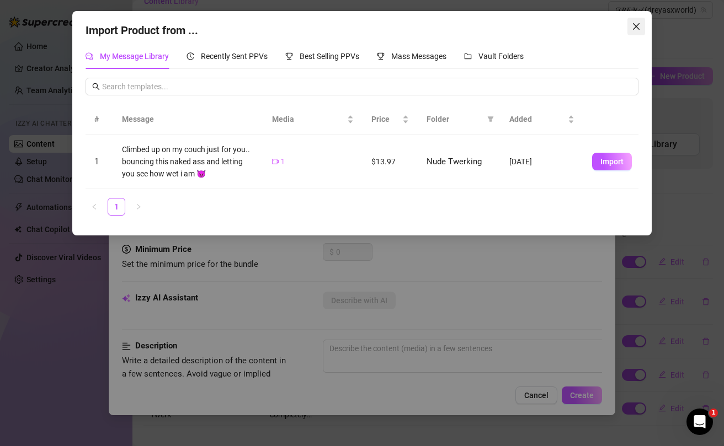
click at [635, 25] on icon "close" at bounding box center [636, 26] width 7 height 7
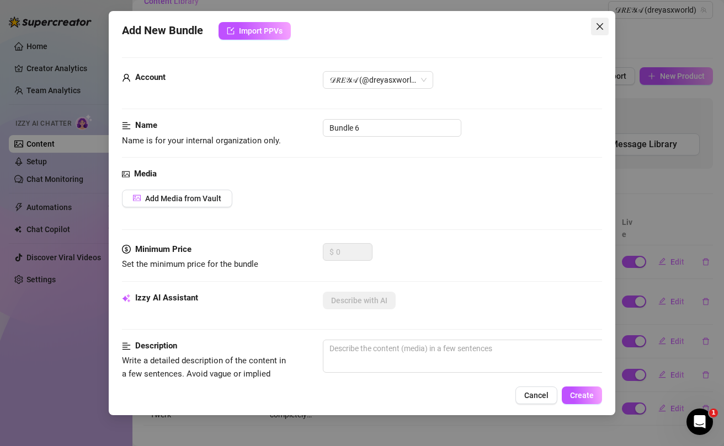
click at [599, 27] on icon "close" at bounding box center [600, 26] width 7 height 7
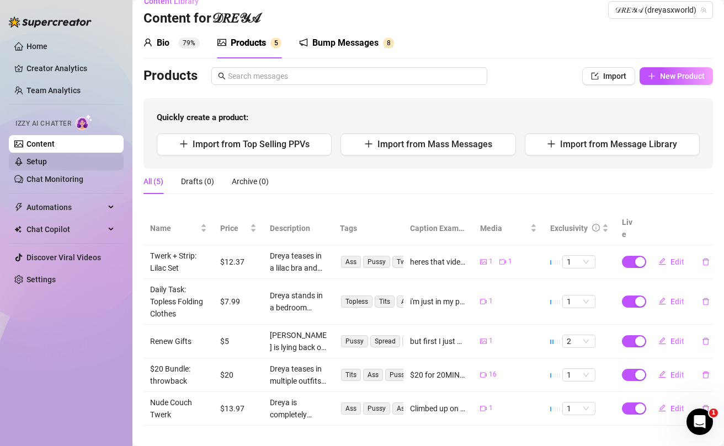
click at [35, 161] on link "Setup" at bounding box center [36, 161] width 20 height 9
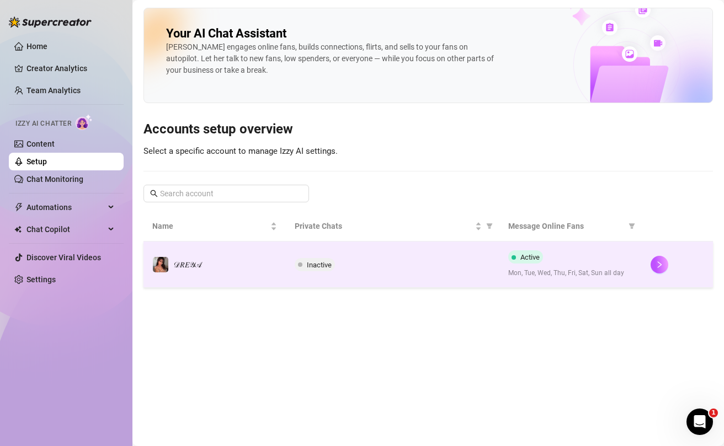
click at [387, 262] on div "Inactive" at bounding box center [393, 264] width 196 height 13
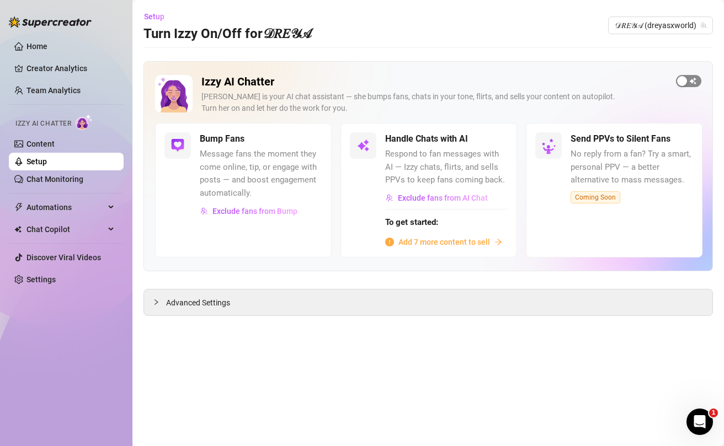
click at [687, 82] on div "button" at bounding box center [682, 81] width 10 height 10
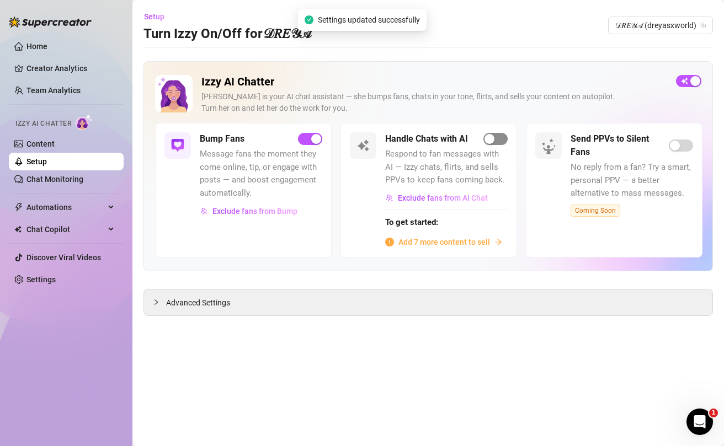
click at [491, 140] on div "button" at bounding box center [490, 139] width 10 height 10
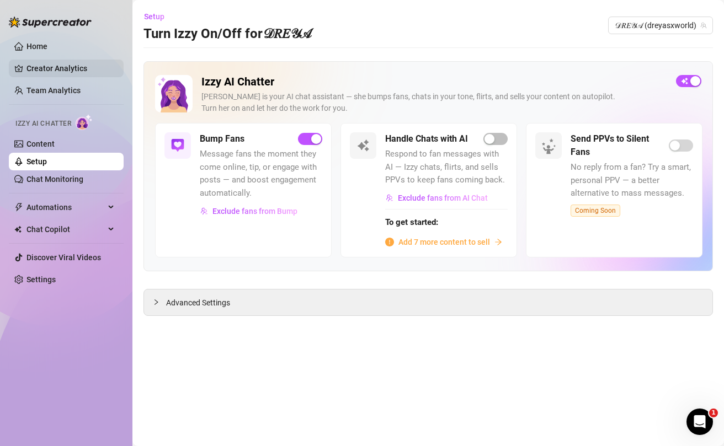
click at [42, 68] on link "Creator Analytics" at bounding box center [70, 69] width 88 height 18
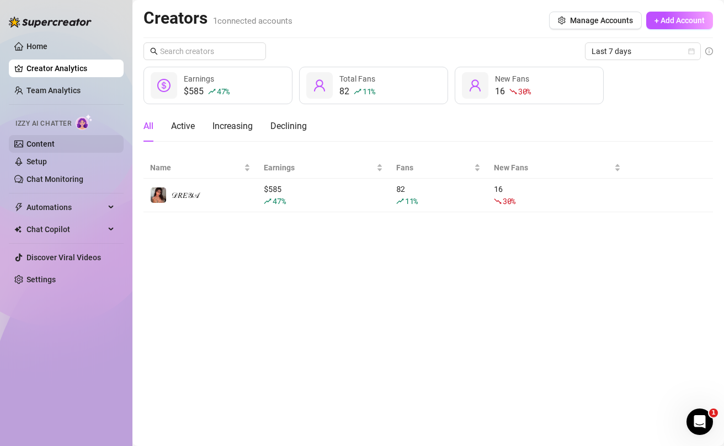
click at [44, 140] on link "Content" at bounding box center [40, 144] width 28 height 9
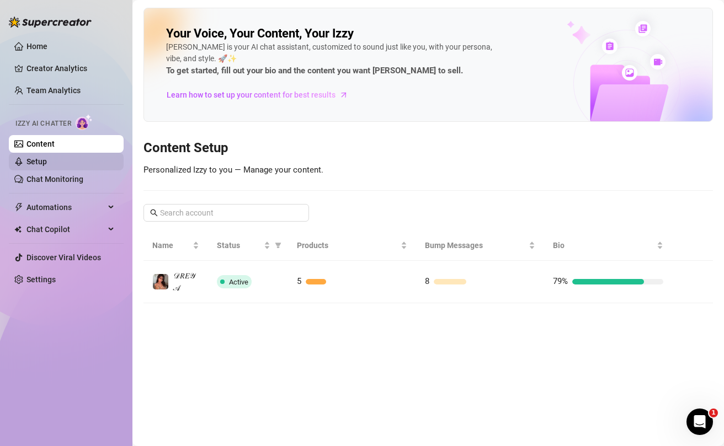
click at [36, 166] on link "Setup" at bounding box center [36, 161] width 20 height 9
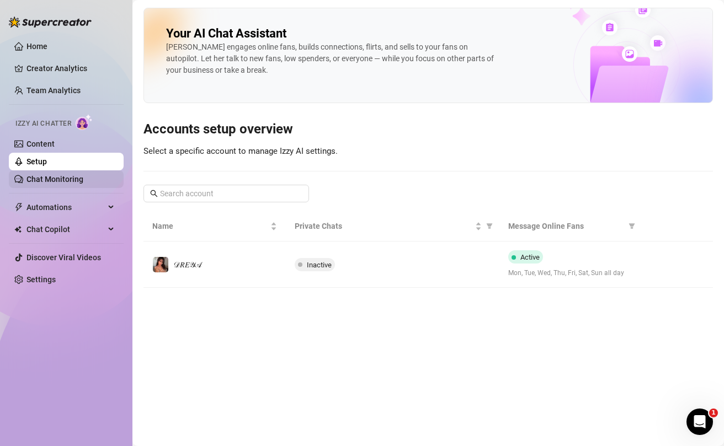
click at [39, 182] on link "Chat Monitoring" at bounding box center [54, 179] width 57 height 9
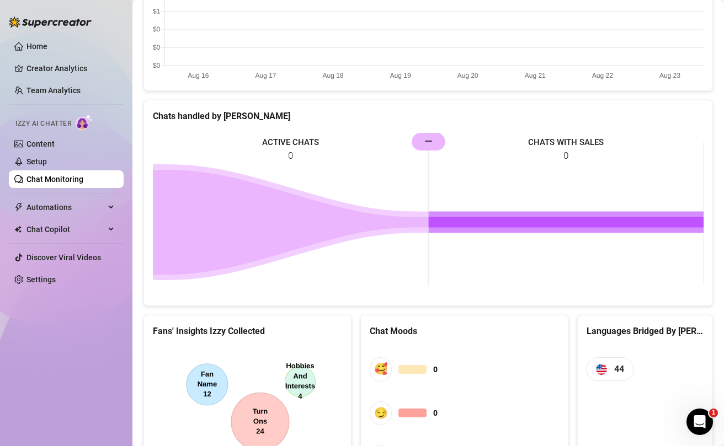
scroll to position [546, 0]
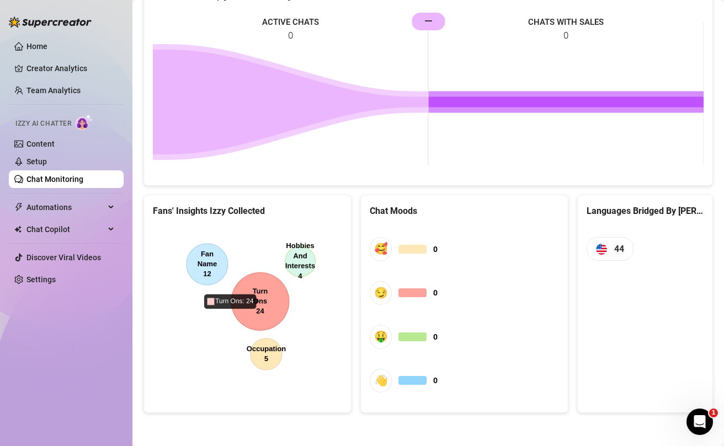
click at [275, 284] on canvas at bounding box center [247, 309] width 189 height 166
click at [269, 360] on canvas at bounding box center [247, 309] width 189 height 166
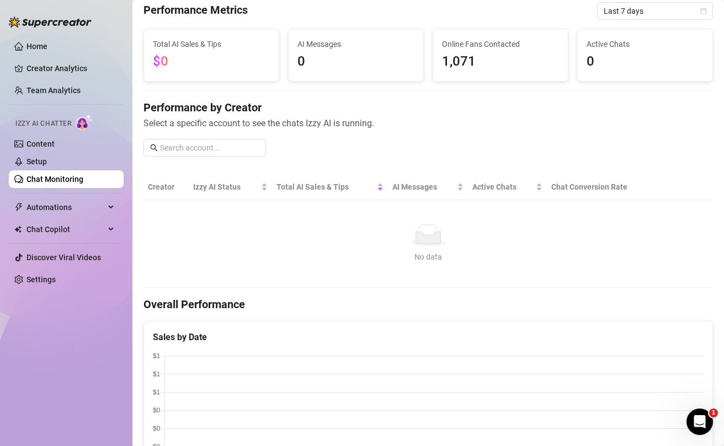
scroll to position [0, 0]
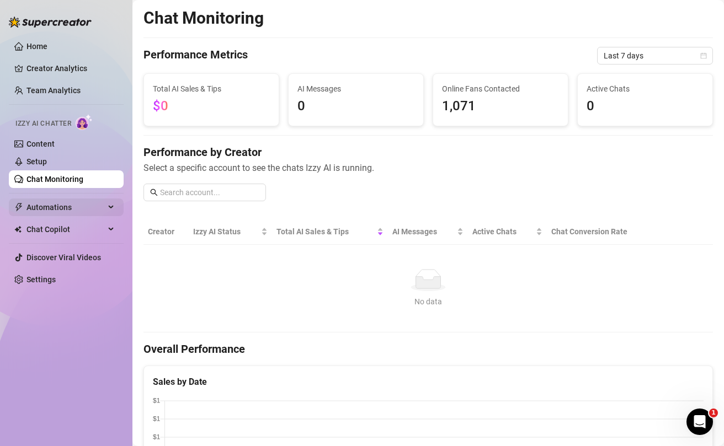
click at [38, 205] on span "Automations" at bounding box center [65, 208] width 78 height 18
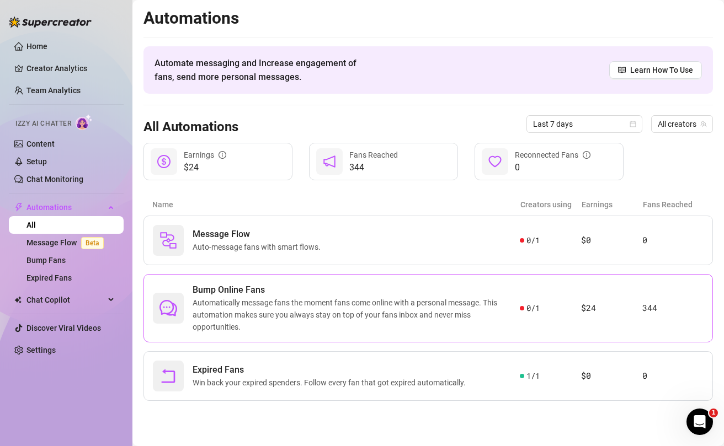
click at [516, 311] on span "Automatically message fans the moment fans come online with a personal message.…" at bounding box center [356, 315] width 327 height 36
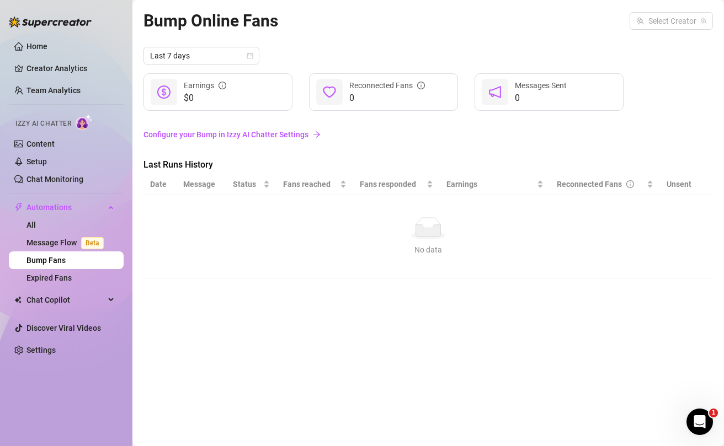
click at [219, 139] on link "Configure your Bump in Izzy AI Chatter Settings" at bounding box center [428, 135] width 570 height 12
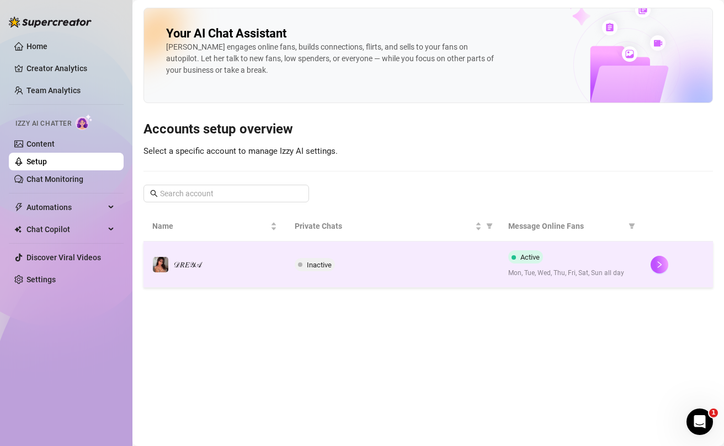
click at [455, 279] on td "Inactive" at bounding box center [393, 265] width 214 height 46
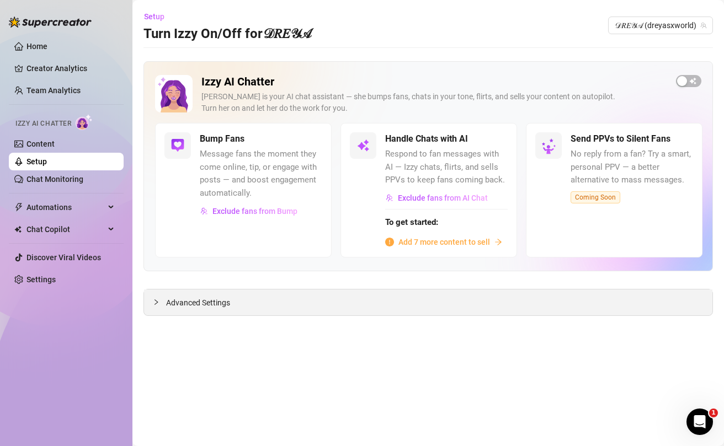
click at [228, 303] on span "Advanced Settings" at bounding box center [198, 303] width 64 height 12
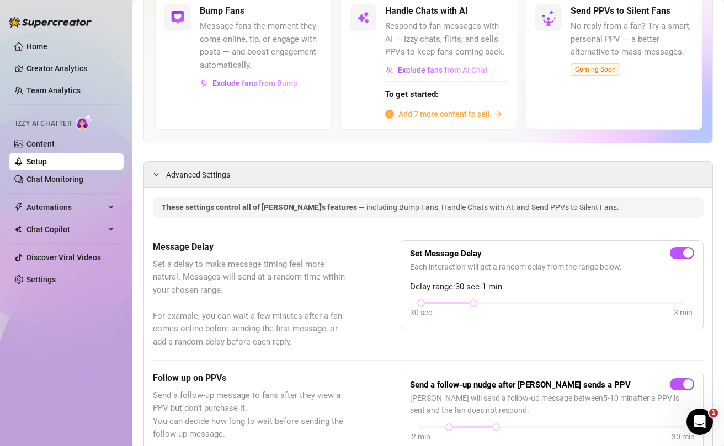
scroll to position [12, 0]
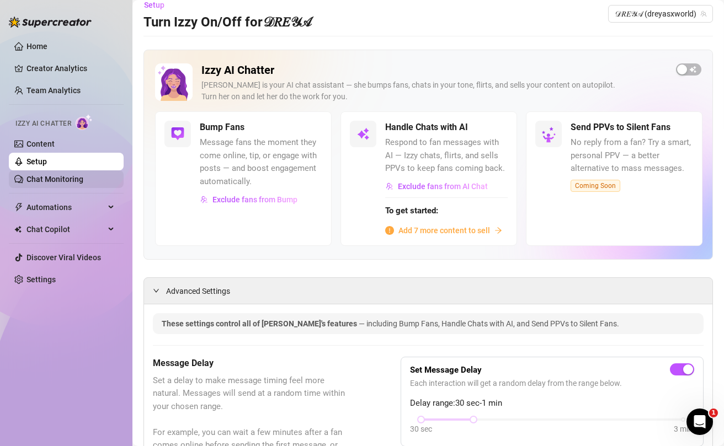
click at [40, 183] on link "Chat Monitoring" at bounding box center [54, 179] width 57 height 9
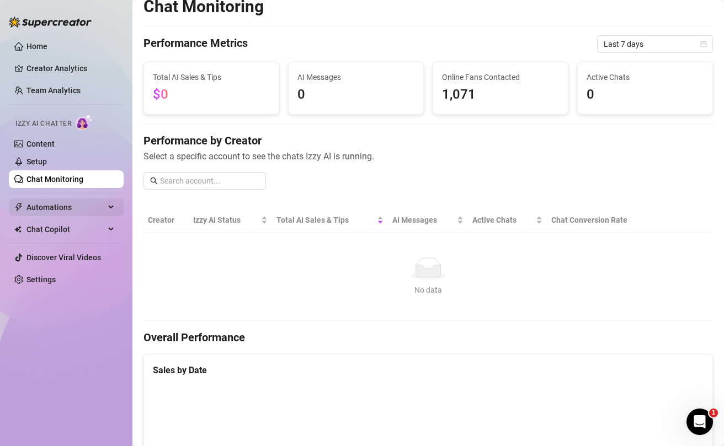
click at [41, 210] on span "Automations" at bounding box center [65, 208] width 78 height 18
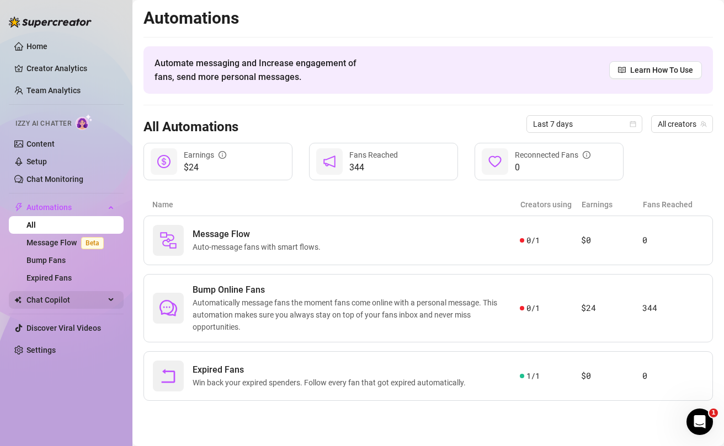
click at [55, 296] on span "Chat Copilot" at bounding box center [65, 300] width 78 height 18
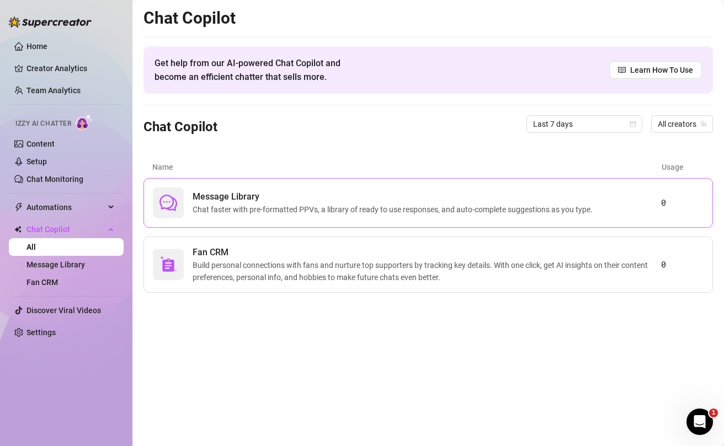
click at [340, 211] on span "Chat faster with pre-formatted PPVs, a library of ready to use responses, and a…" at bounding box center [395, 210] width 405 height 12
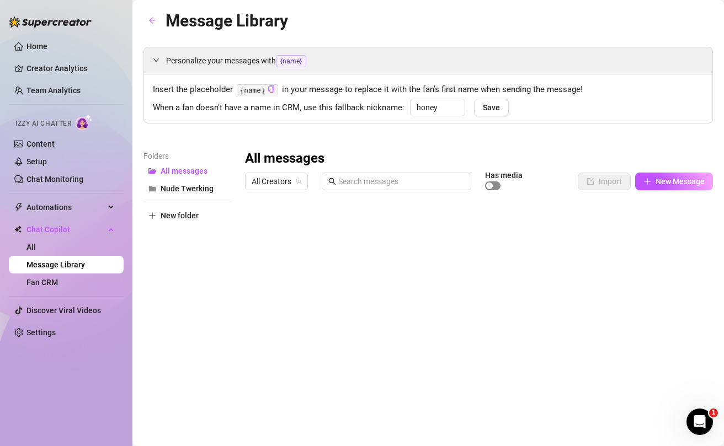
click at [494, 185] on button "button" at bounding box center [492, 186] width 15 height 9
click at [294, 181] on span "All Creators" at bounding box center [277, 181] width 50 height 17
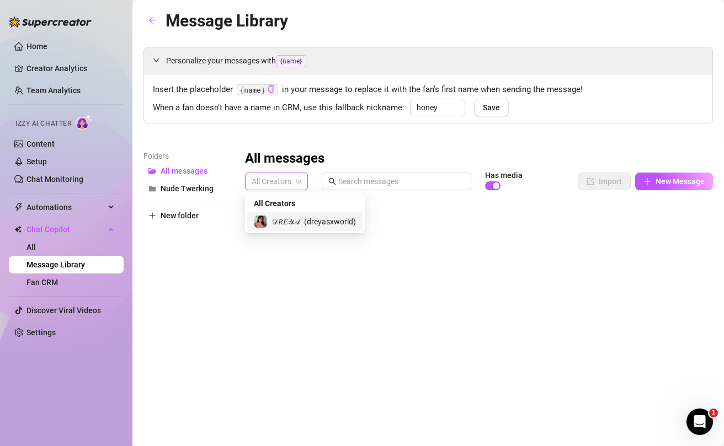
click at [286, 224] on span "𝒟𝑅𝐸𝒴𝒜" at bounding box center [286, 222] width 28 height 12
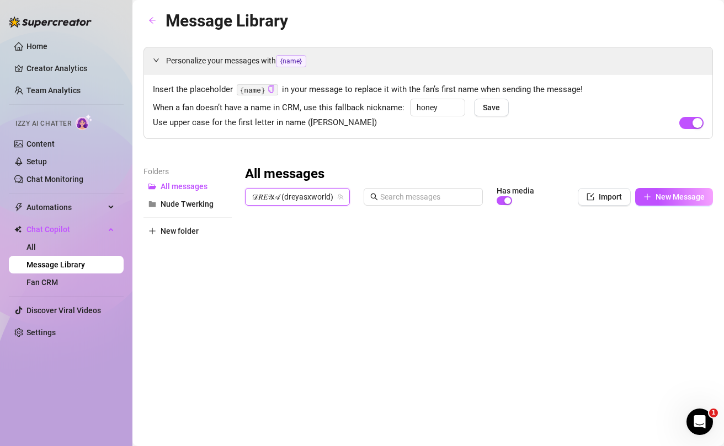
scroll to position [44, 0]
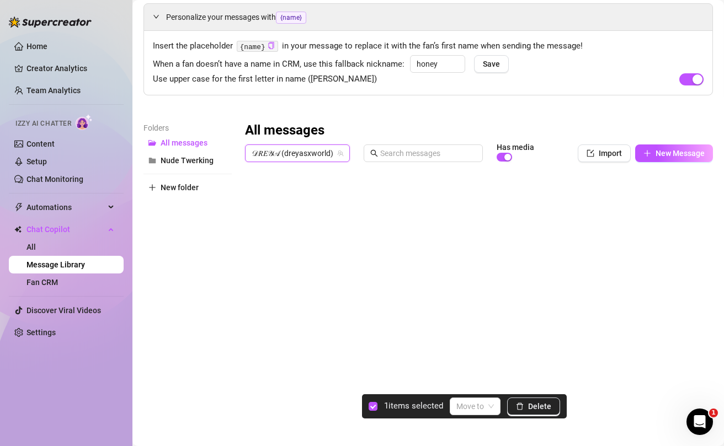
click at [258, 200] on div at bounding box center [479, 290] width 468 height 246
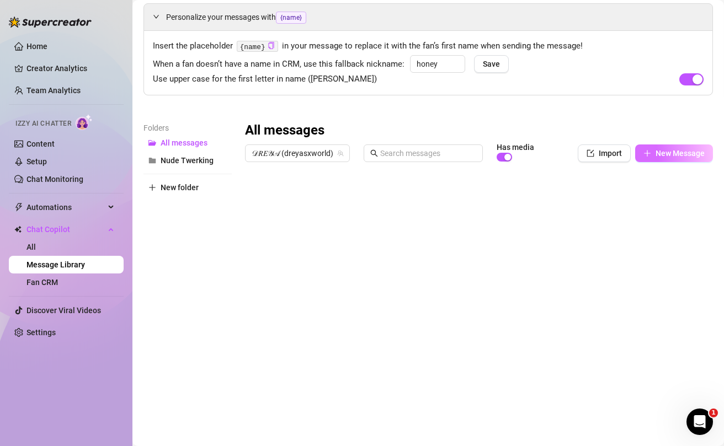
click at [676, 157] on span "New Message" at bounding box center [680, 153] width 49 height 9
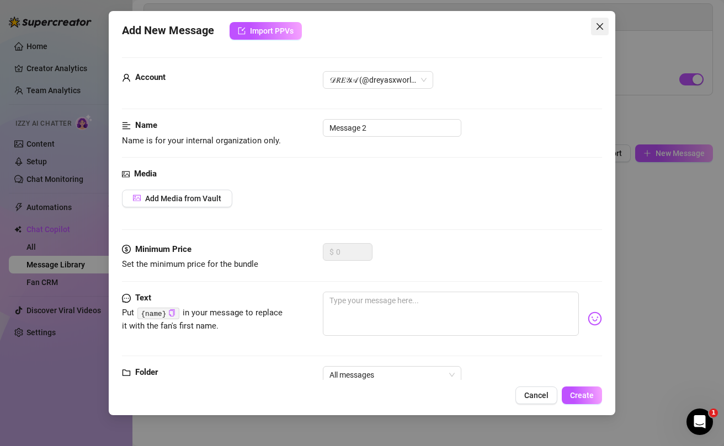
click at [601, 28] on icon "close" at bounding box center [599, 26] width 9 height 9
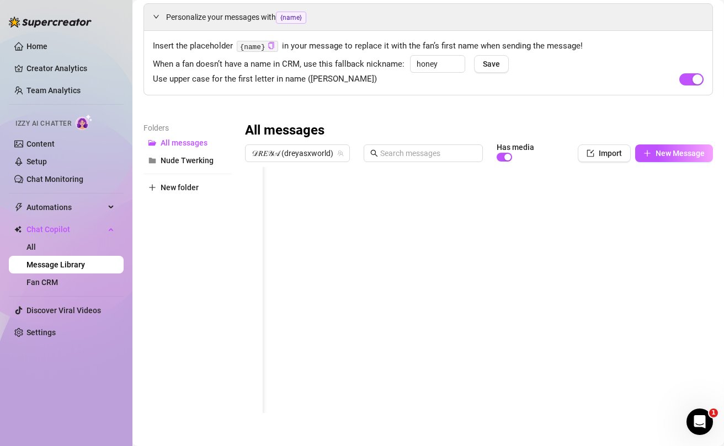
scroll to position [0, 0]
click at [678, 158] on button "New Message" at bounding box center [674, 154] width 78 height 18
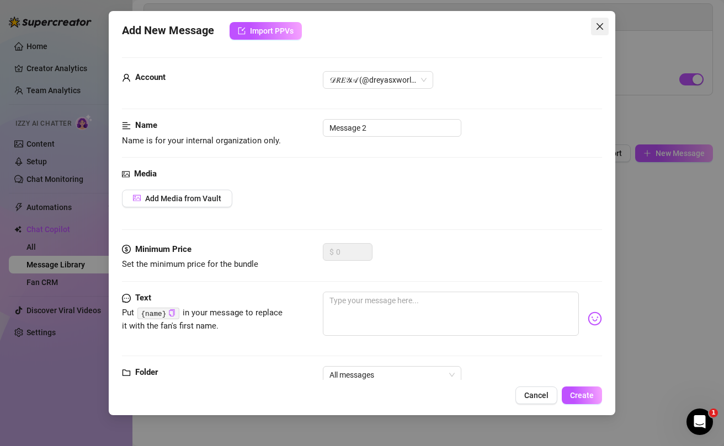
click at [600, 28] on icon "close" at bounding box center [599, 26] width 9 height 9
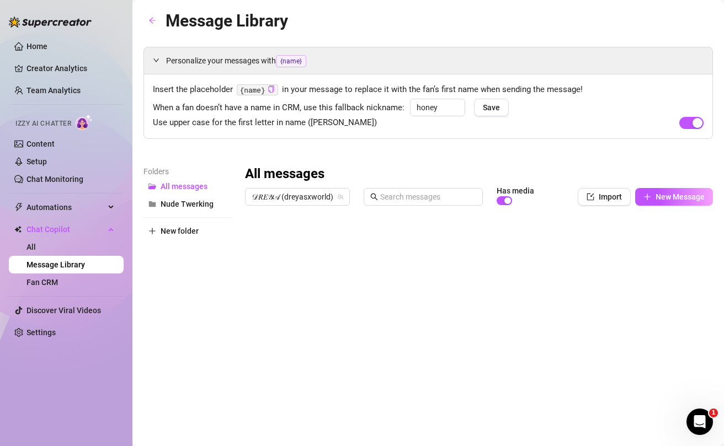
click at [63, 262] on link "Message Library" at bounding box center [55, 264] width 58 height 9
click at [40, 229] on span "Chat Copilot" at bounding box center [65, 230] width 78 height 18
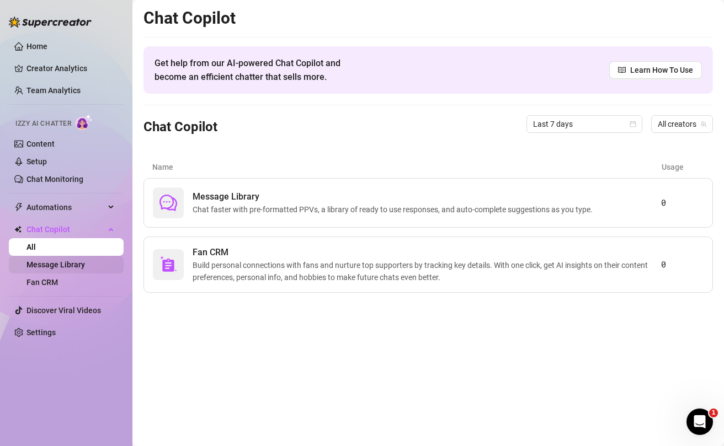
click at [70, 266] on link "Message Library" at bounding box center [55, 264] width 58 height 9
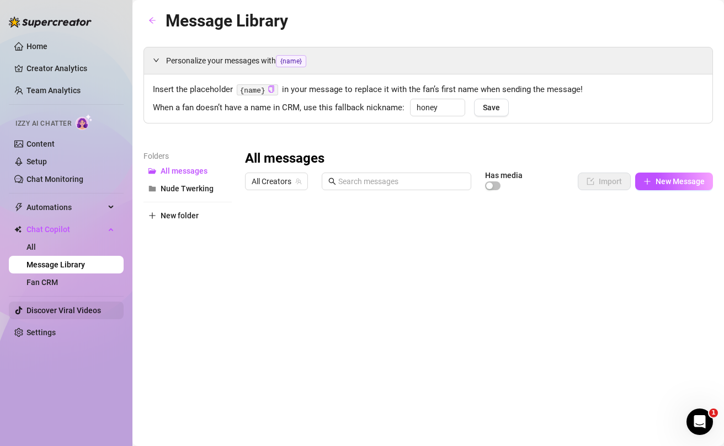
click at [56, 308] on link "Discover Viral Videos" at bounding box center [63, 310] width 75 height 9
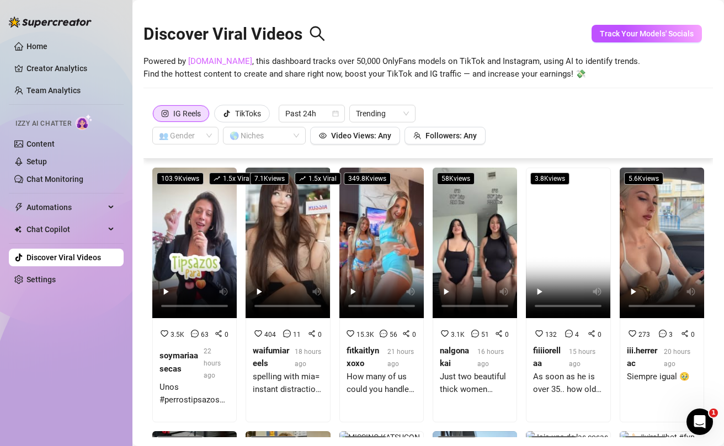
click at [215, 61] on link "[DOMAIN_NAME]" at bounding box center [220, 61] width 64 height 10
click at [638, 38] on span "Track Your Models' Socials" at bounding box center [647, 33] width 94 height 9
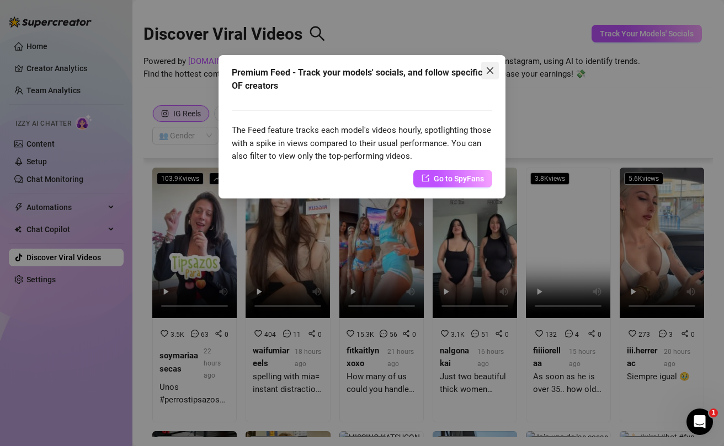
click at [494, 70] on span "Close" at bounding box center [490, 70] width 18 height 9
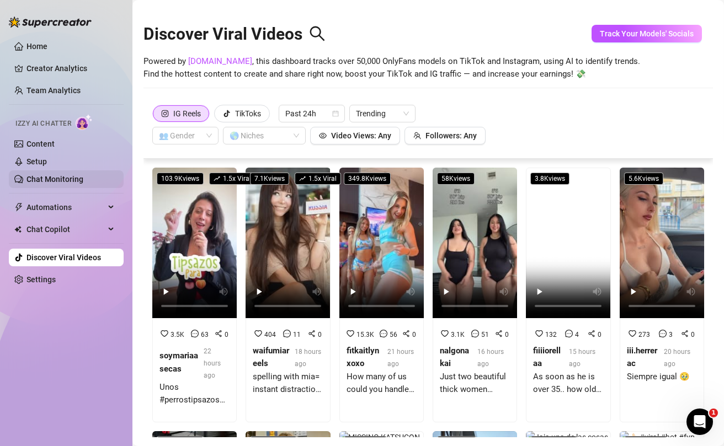
click at [40, 181] on link "Chat Monitoring" at bounding box center [54, 179] width 57 height 9
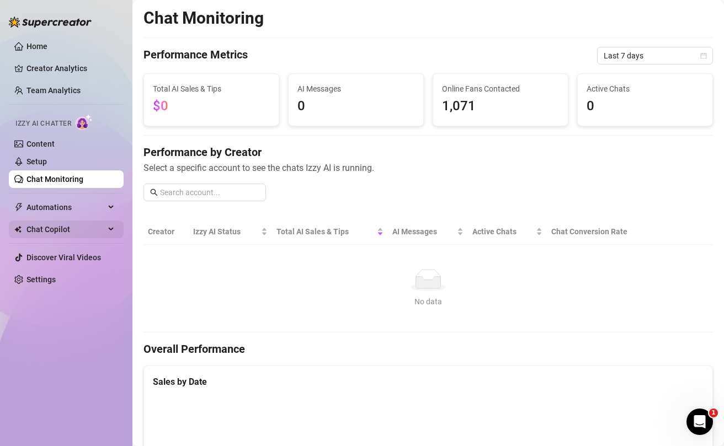
click at [58, 232] on span "Chat Copilot" at bounding box center [65, 230] width 78 height 18
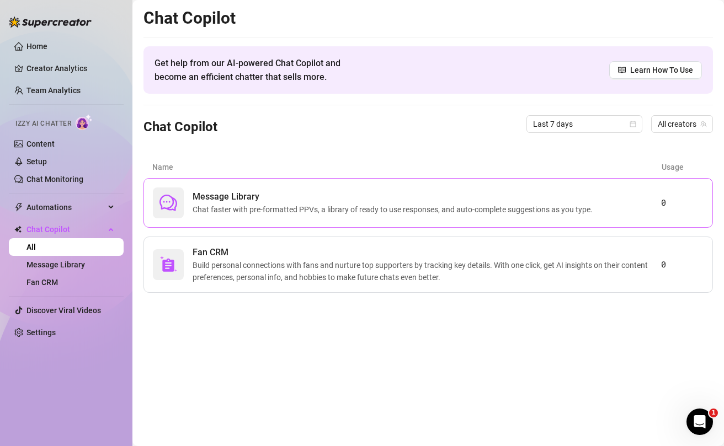
click at [253, 222] on div "Message Library Chat faster with pre-formatted PPVs, a library of ready to use …" at bounding box center [428, 203] width 570 height 50
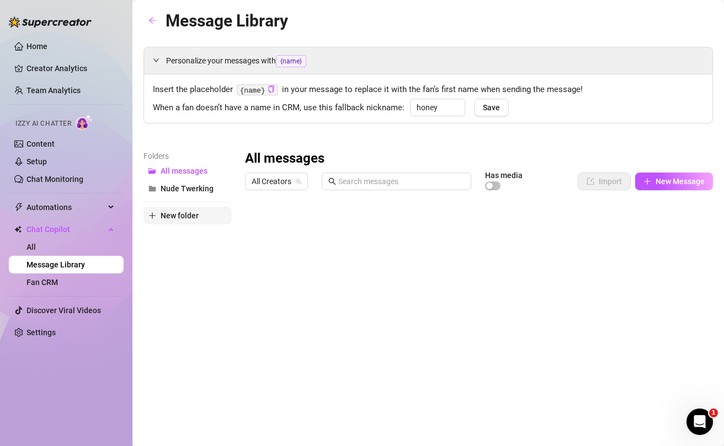
click at [179, 214] on span "New folder" at bounding box center [180, 215] width 38 height 9
click at [179, 207] on input "text" at bounding box center [187, 207] width 88 height 18
click at [190, 238] on button "New folder" at bounding box center [187, 234] width 88 height 18
click at [188, 190] on span "New Folder" at bounding box center [181, 188] width 40 height 9
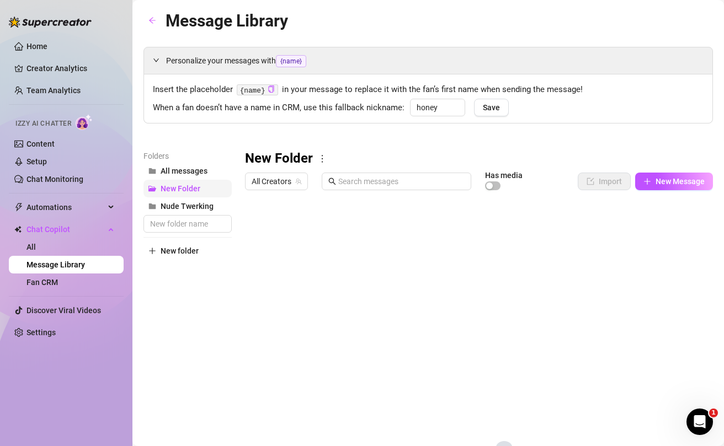
click at [188, 190] on span "New Folder" at bounding box center [181, 188] width 40 height 9
click at [323, 158] on icon "more" at bounding box center [322, 159] width 10 height 10
click at [352, 173] on link "Rename" at bounding box center [346, 177] width 40 height 9
click at [200, 318] on div "Folders All messages Nude Twerking Welcome New folder" at bounding box center [187, 331] width 88 height 363
click at [189, 257] on button "New folder" at bounding box center [187, 251] width 88 height 18
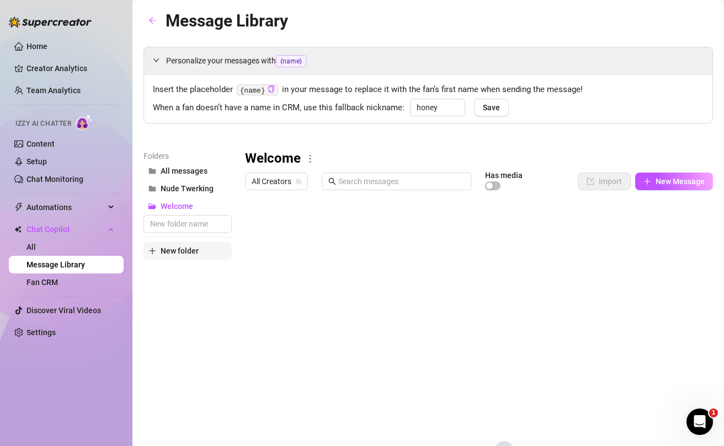
click at [182, 258] on button "New folder" at bounding box center [187, 251] width 88 height 18
click at [147, 254] on button "New folder" at bounding box center [187, 251] width 88 height 18
click at [179, 228] on input "text" at bounding box center [187, 224] width 88 height 18
click at [175, 304] on div "Folders All messages Nude Twerking Welcome New folder" at bounding box center [187, 331] width 88 height 363
click at [175, 188] on span "New Folder" at bounding box center [181, 188] width 40 height 9
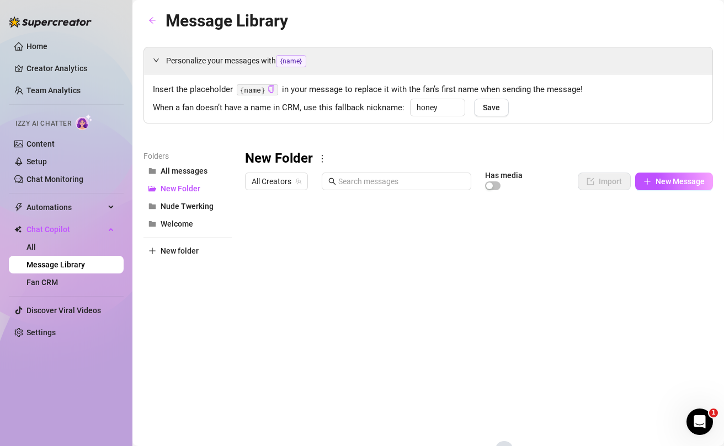
click at [322, 163] on icon "more" at bounding box center [322, 159] width 10 height 10
click at [337, 179] on link "Rename" at bounding box center [346, 177] width 40 height 9
click at [178, 190] on span "New Folder" at bounding box center [181, 188] width 40 height 9
click at [323, 162] on icon "more" at bounding box center [322, 159] width 10 height 10
click at [344, 174] on link "Rename" at bounding box center [346, 177] width 40 height 9
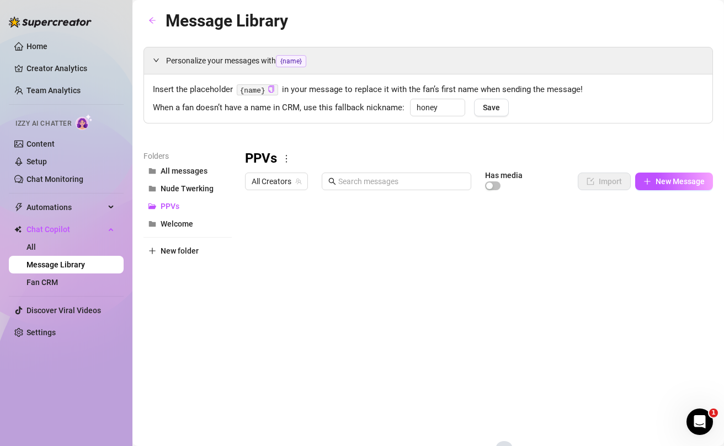
click at [269, 311] on div "PPVs All Creators Has media Import New Message Title Text Media $ AI Pricing Ty…" at bounding box center [479, 331] width 468 height 363
drag, startPoint x: 168, startPoint y: 188, endPoint x: 170, endPoint y: 236, distance: 48.1
click at [170, 236] on div "Folders All messages Nude Twerking PPVs Welcome New folder" at bounding box center [187, 331] width 88 height 363
drag, startPoint x: 168, startPoint y: 228, endPoint x: 169, endPoint y: 170, distance: 58.0
click at [169, 170] on div "All messages Nude Twerking PPVs Welcome" at bounding box center [187, 197] width 88 height 71
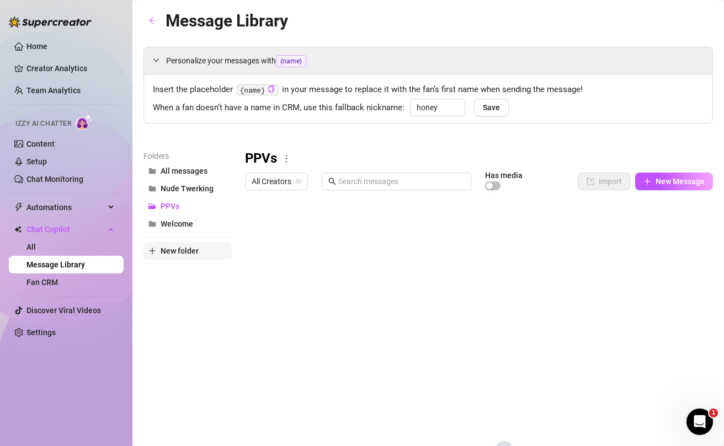
click at [166, 253] on span "New folder" at bounding box center [180, 251] width 38 height 9
click at [168, 246] on input "text" at bounding box center [187, 242] width 88 height 18
click at [175, 195] on button "Drip Set" at bounding box center [187, 189] width 88 height 18
click at [301, 161] on icon "more" at bounding box center [302, 159] width 10 height 10
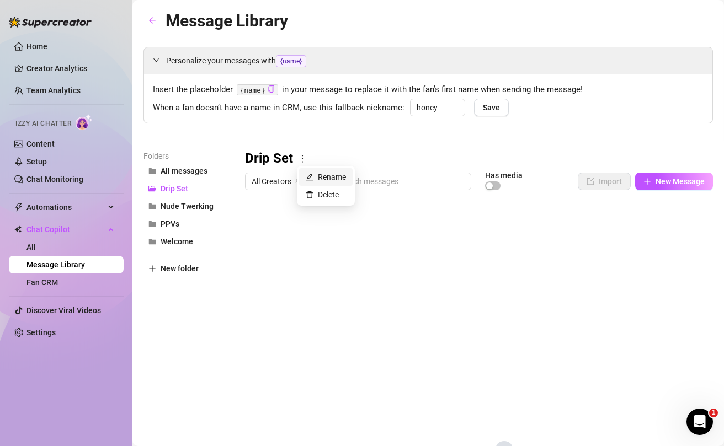
click at [326, 182] on link "Rename" at bounding box center [326, 177] width 40 height 9
click at [270, 161] on input "Drip-A1 Set" at bounding box center [472, 159] width 454 height 18
click at [180, 382] on div "Folders All messages Drip Set Nude Twerking PPVs Welcome New folder" at bounding box center [187, 331] width 88 height 363
click at [161, 268] on span "New folder" at bounding box center [180, 268] width 38 height 9
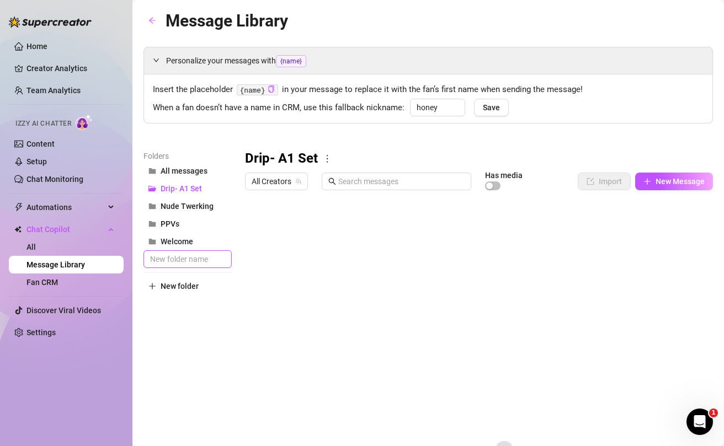
click at [211, 257] on input "text" at bounding box center [187, 260] width 88 height 18
click at [190, 347] on div "Folders All messages Drip- A1 Set Nude Twerking PPVs Welcome Drip- A2 Set New f…" at bounding box center [187, 331] width 88 height 363
click at [205, 227] on span "Nude Twerking" at bounding box center [187, 224] width 53 height 9
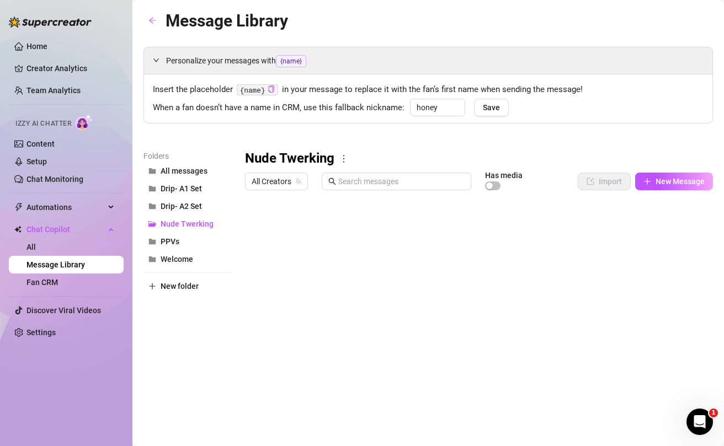
drag, startPoint x: 205, startPoint y: 227, endPoint x: 184, endPoint y: 353, distance: 127.6
click at [184, 353] on div "Folders All messages Drip- A1 Set Drip- A2 Set Nude Twerking PPVs Welcome New f…" at bounding box center [187, 295] width 88 height 291
click at [184, 356] on div "Folders All messages Drip- A1 Set Drip- A2 Set Nude Twerking PPVs Welcome New f…" at bounding box center [187, 295] width 88 height 291
click at [162, 175] on span "All messages" at bounding box center [184, 171] width 47 height 9
click at [657, 185] on span "New Message" at bounding box center [680, 181] width 49 height 9
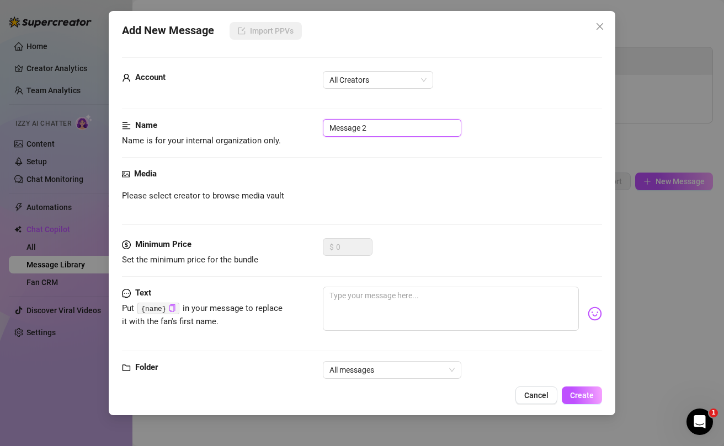
drag, startPoint x: 383, startPoint y: 130, endPoint x: 311, endPoint y: 129, distance: 71.8
click at [311, 129] on div "Name Name is for your internal organization only. Message 2" at bounding box center [362, 133] width 480 height 28
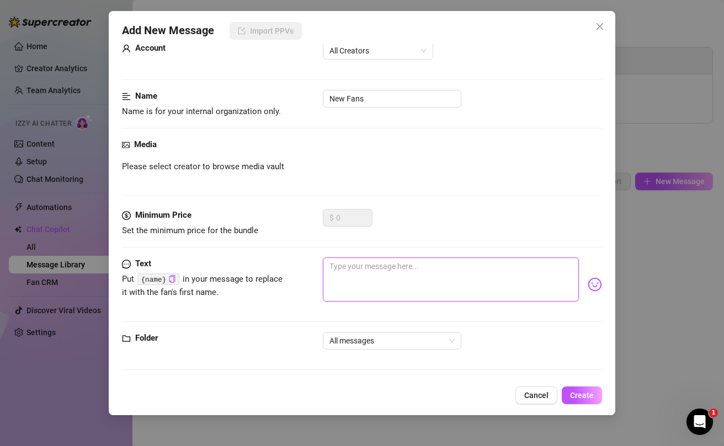
click at [341, 268] on textarea at bounding box center [451, 280] width 256 height 44
click at [366, 272] on textarea at bounding box center [451, 280] width 256 height 44
click at [168, 280] on icon "copy" at bounding box center [171, 278] width 7 height 7
click at [364, 267] on textarea "We" at bounding box center [451, 280] width 256 height 44
click at [370, 269] on textarea "Welcome" at bounding box center [451, 280] width 256 height 44
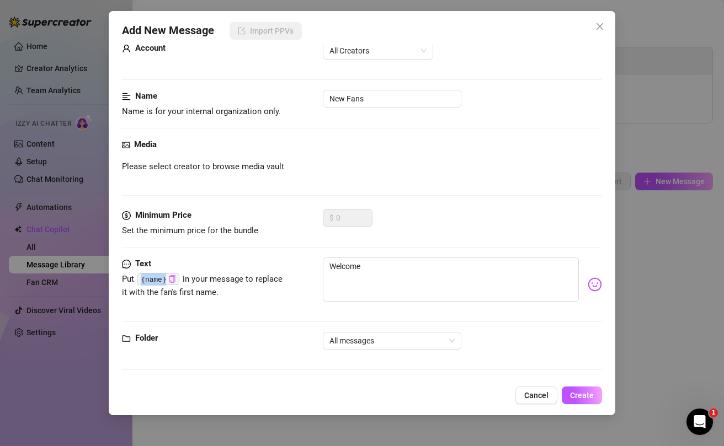
drag, startPoint x: 166, startPoint y: 280, endPoint x: 139, endPoint y: 281, distance: 27.6
click at [139, 281] on code "{name}" at bounding box center [157, 280] width 41 height 12
copy code "{name}"
click at [367, 265] on textarea "Welcome" at bounding box center [451, 280] width 256 height 44
paste textarea "{name}"
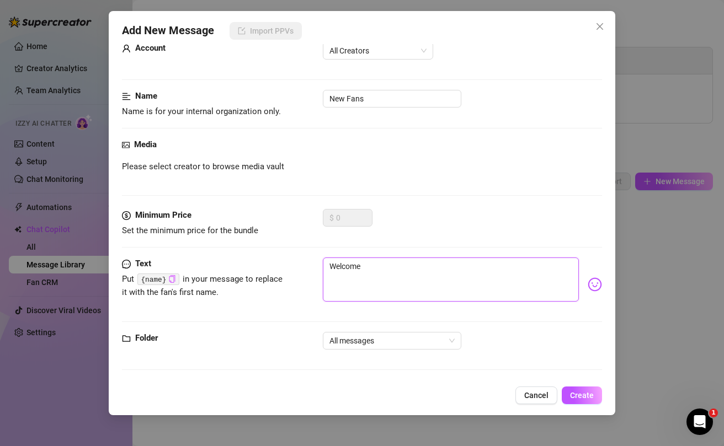
click at [382, 272] on textarea "Welcome" at bounding box center [451, 280] width 256 height 44
click at [174, 279] on icon "copy" at bounding box center [172, 278] width 6 height 7
click at [156, 281] on code "{name}" at bounding box center [157, 280] width 41 height 12
click at [158, 280] on code "{name}" at bounding box center [157, 280] width 41 height 12
click at [150, 279] on code "{name}" at bounding box center [157, 280] width 41 height 12
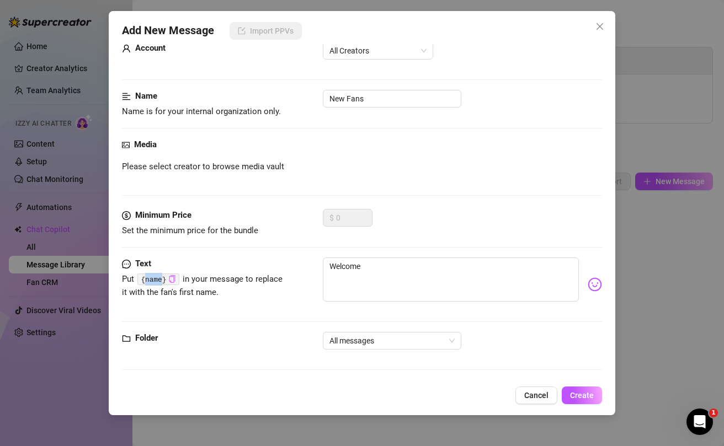
click at [150, 279] on code "{name}" at bounding box center [157, 280] width 41 height 12
click at [209, 293] on span "Put {name} in your message to replace it with the fan's first name." at bounding box center [202, 285] width 161 height 23
click at [172, 280] on icon "copy" at bounding box center [171, 278] width 7 height 7
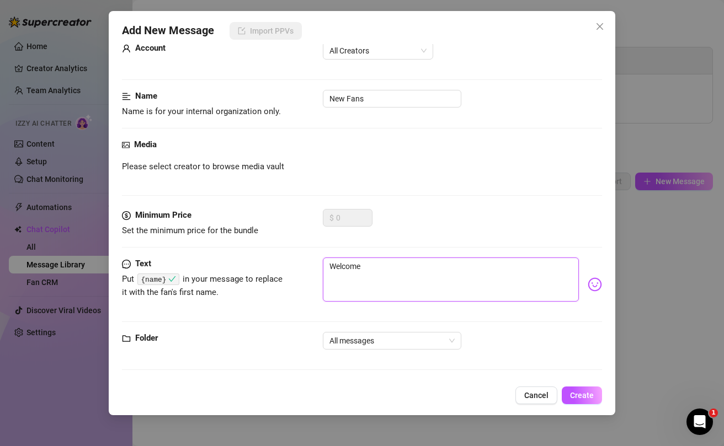
click at [381, 269] on textarea "Welcome" at bounding box center [451, 280] width 256 height 44
paste textarea "{name}"
click at [411, 259] on textarea "Welcome {name}!" at bounding box center [451, 280] width 256 height 44
click at [407, 272] on textarea "Welcome {name}!" at bounding box center [451, 280] width 256 height 44
click at [403, 268] on textarea "Welcome {name}! I'm excited" at bounding box center [451, 280] width 256 height 44
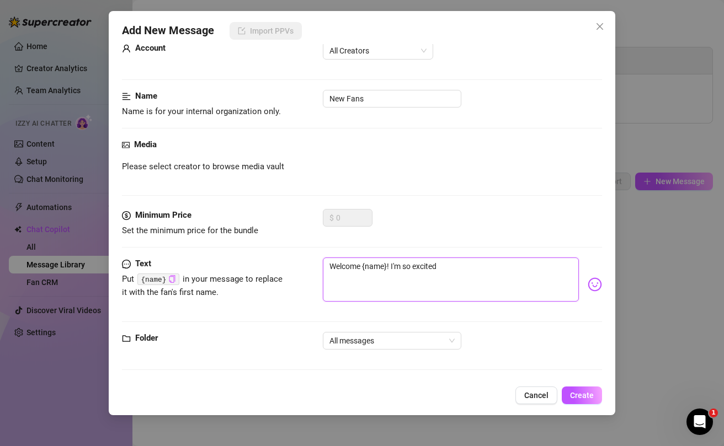
click at [446, 270] on textarea "Welcome {name}! I'm so excited" at bounding box center [451, 280] width 256 height 44
click at [462, 274] on textarea "Welcome {name}! I'm so excited" at bounding box center [451, 280] width 256 height 44
click at [504, 267] on textarea "Welcome {name}! I'm so excited to see you here." at bounding box center [451, 280] width 256 height 44
click at [517, 266] on textarea "Welcome {name}! I'm so excited to see you here. Can" at bounding box center [451, 280] width 256 height 44
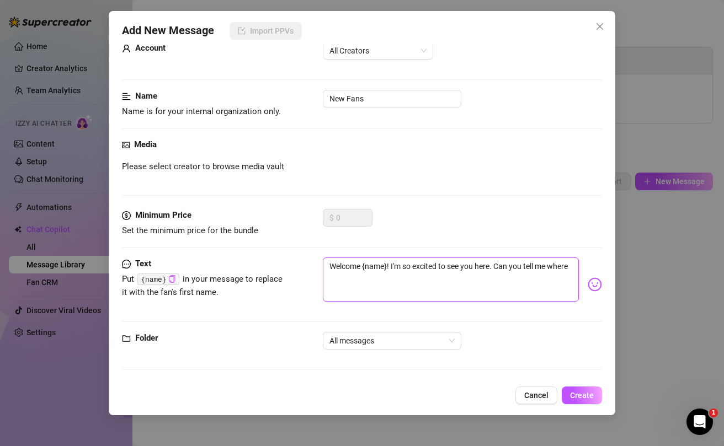
click at [575, 267] on textarea "Welcome {name}! I'm so excited to see you here. Can you tell me where" at bounding box center [451, 280] width 256 height 44
click at [443, 343] on span "All messages" at bounding box center [391, 341] width 125 height 17
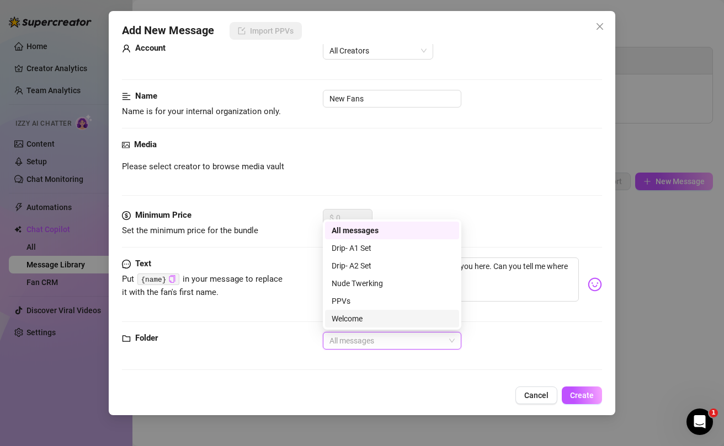
click at [369, 319] on div "Welcome" at bounding box center [392, 319] width 121 height 12
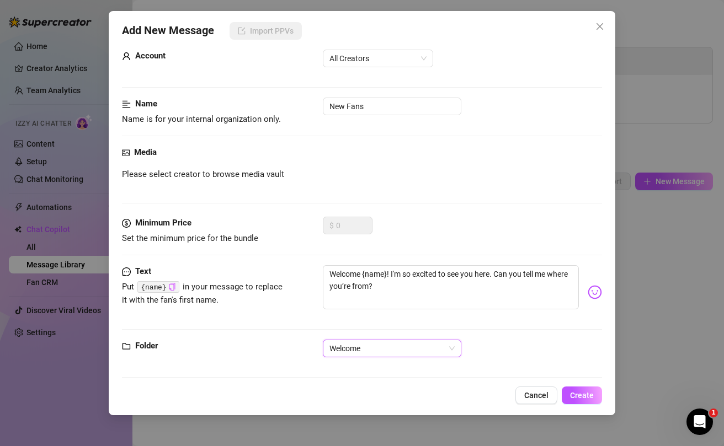
scroll to position [0, 0]
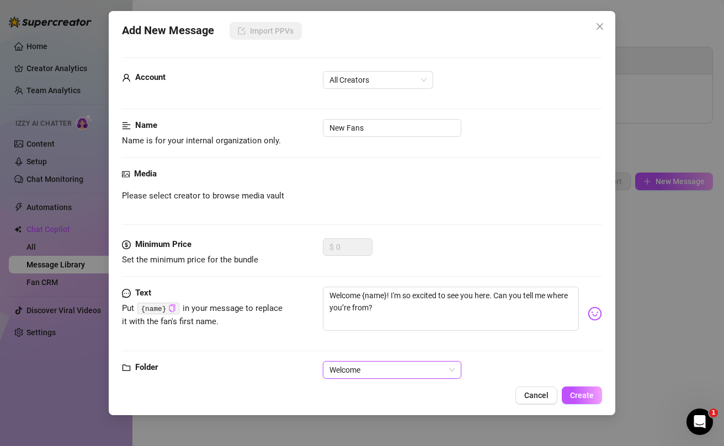
click at [590, 315] on img at bounding box center [595, 314] width 14 height 14
click at [390, 298] on textarea "Welcome {name}! I'm so excited to see you here. Can you tell me where you’re fr…" at bounding box center [451, 309] width 256 height 44
click at [376, 310] on textarea "Welcome {name}! I'm so excited to see you here. Can you tell me where you’re fr…" at bounding box center [451, 309] width 256 height 44
click at [600, 321] on img at bounding box center [595, 314] width 14 height 14
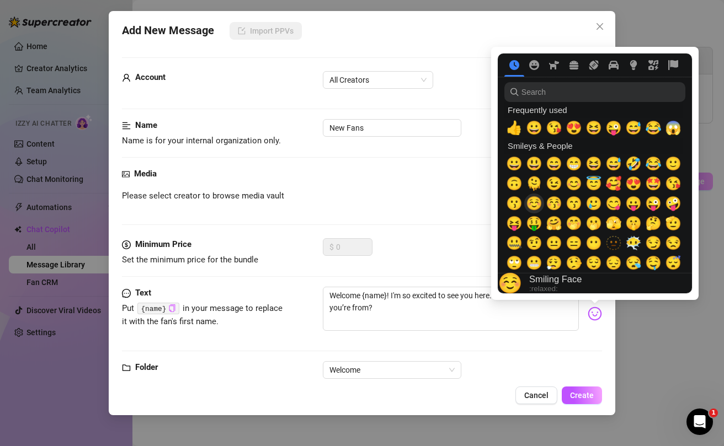
click at [534, 205] on span "☺️" at bounding box center [534, 203] width 17 height 15
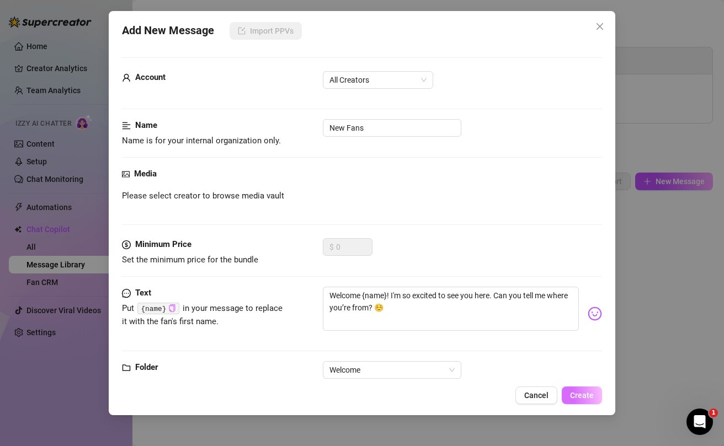
click at [584, 395] on span "Create" at bounding box center [582, 395] width 24 height 9
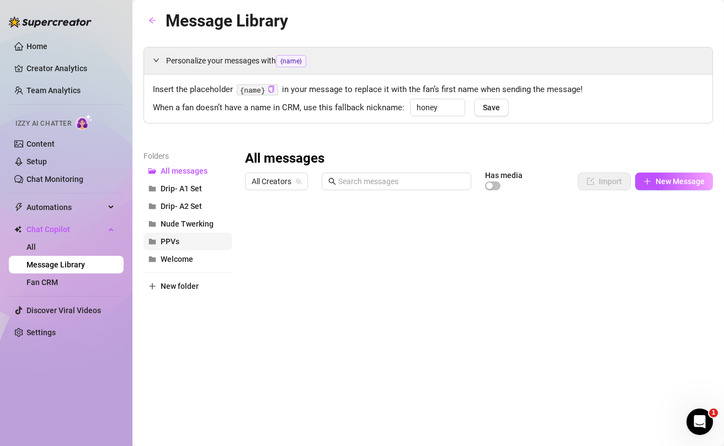
scroll to position [28, 0]
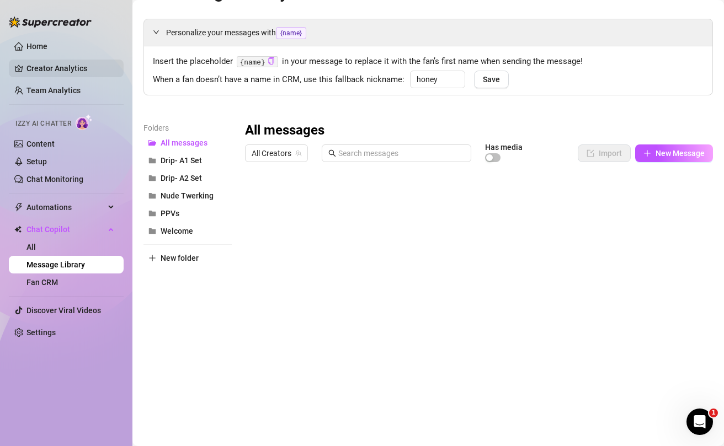
click at [50, 68] on link "Creator Analytics" at bounding box center [70, 69] width 88 height 18
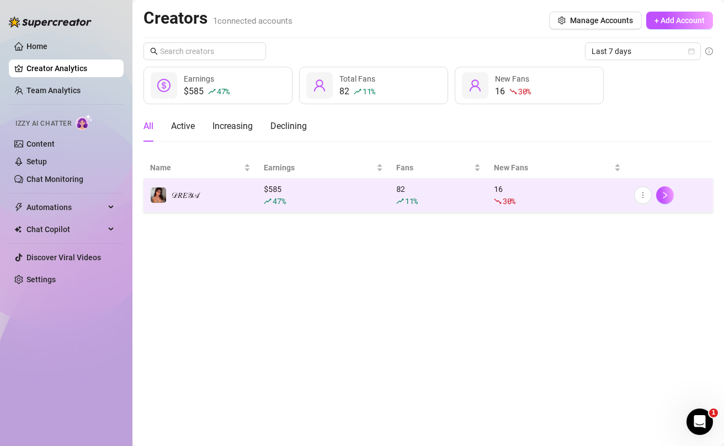
click at [530, 182] on td "16 30 %" at bounding box center [557, 196] width 140 height 34
